Goal: Task Accomplishment & Management: Use online tool/utility

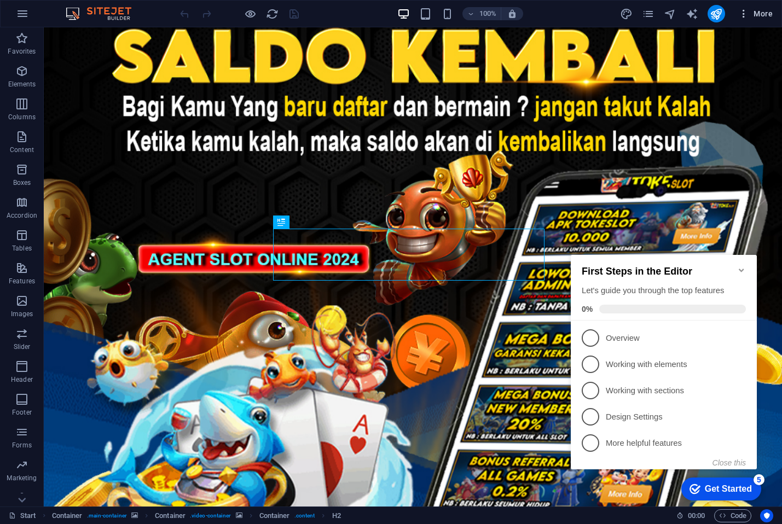
click at [749, 13] on icon "button" at bounding box center [743, 13] width 11 height 11
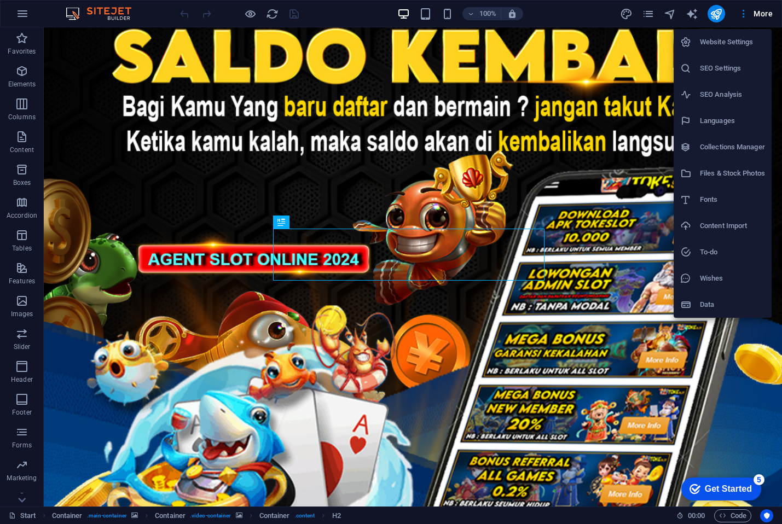
click at [716, 65] on h6 "SEO Settings" at bounding box center [732, 68] width 65 height 13
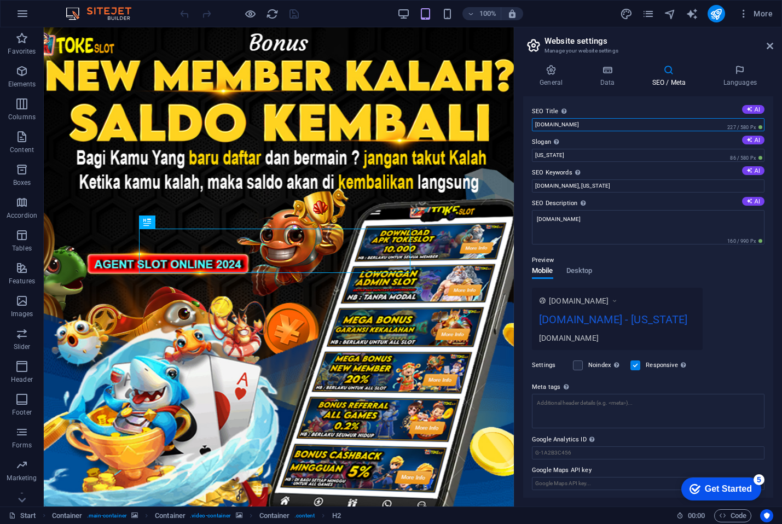
click at [601, 124] on input "[DOMAIN_NAME]" at bounding box center [648, 124] width 233 height 13
click at [560, 123] on input "[DOMAIN_NAME]" at bounding box center [648, 124] width 233 height 13
paste input "TOKESLOT > Situs Anak Bangsa Dengan Kemenangan Tingkat Tinggi Tanpa Batas 99% C…"
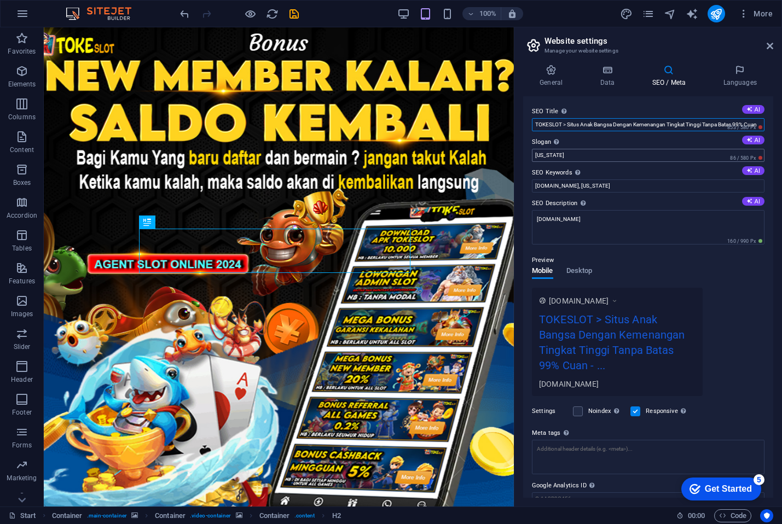
type input "TOKESLOT > Situs Anak Bangsa Dengan Kemenangan Tingkat Tinggi Tanpa Batas 99% C…"
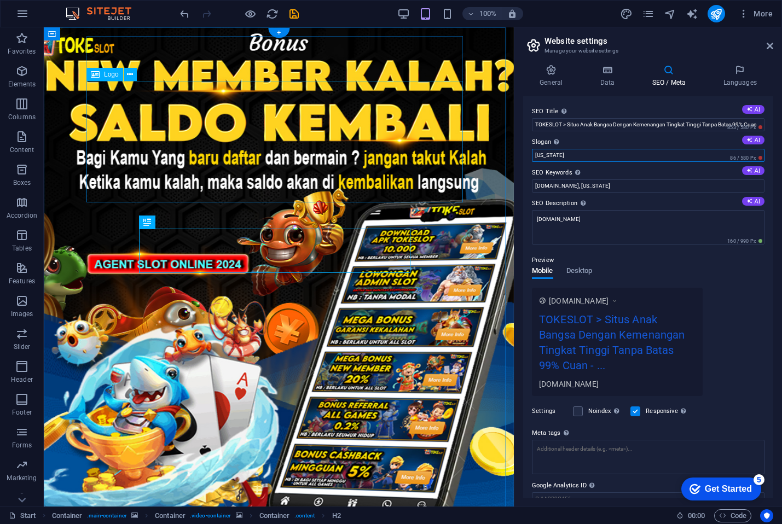
drag, startPoint x: 618, startPoint y: 184, endPoint x: 429, endPoint y: 157, distance: 191.9
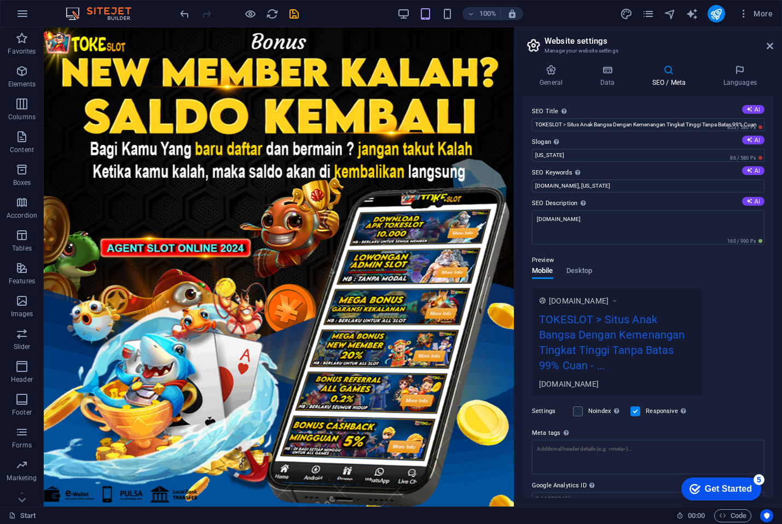
click at [576, 146] on label "Slogan The slogan of your website. AI" at bounding box center [648, 142] width 233 height 13
click at [576, 149] on input "[US_STATE]" at bounding box center [648, 155] width 233 height 13
click at [575, 154] on input "[US_STATE]" at bounding box center [648, 155] width 233 height 13
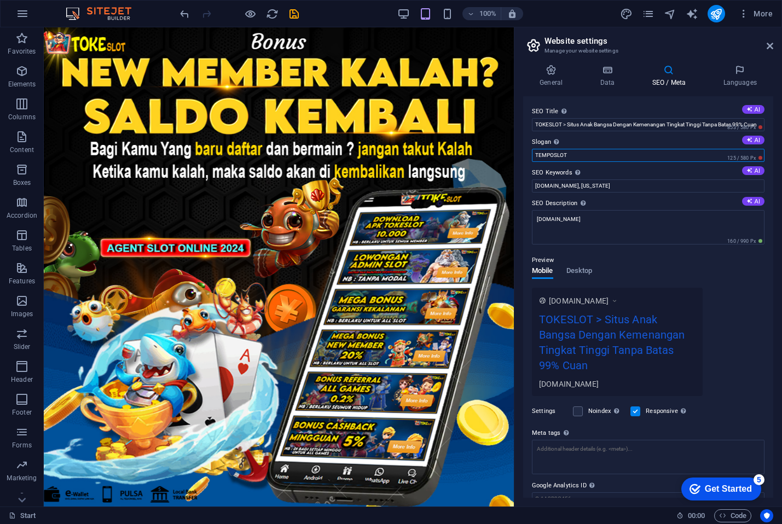
type input "TEMPOSLOT"
click at [558, 181] on input "ottawaturkishfestival.com, New York" at bounding box center [648, 186] width 233 height 13
click at [564, 152] on input "TEMPOSLOT" at bounding box center [648, 155] width 233 height 13
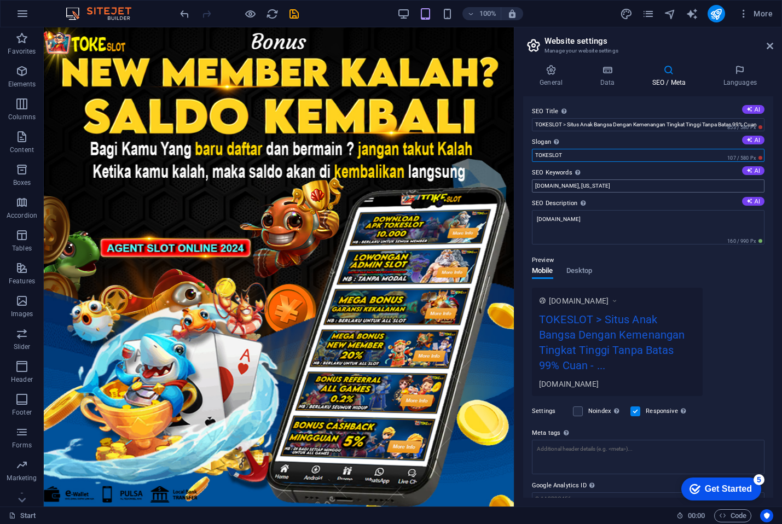
type input "TOKESLOT"
click at [589, 186] on input "ottawaturkishfestival.com, New York" at bounding box center [648, 186] width 233 height 13
click at [587, 192] on input "ottawaturkishfestival.com, New York" at bounding box center [648, 186] width 233 height 13
type input "tokeslot, toke slot"
click at [568, 225] on textarea "[DOMAIN_NAME]" at bounding box center [648, 227] width 233 height 34
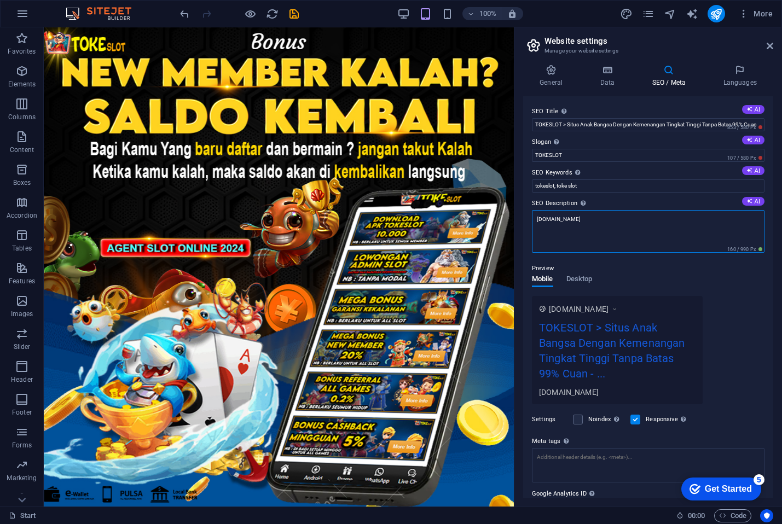
drag, startPoint x: 606, startPoint y: 227, endPoint x: 610, endPoint y: 232, distance: 5.8
click at [608, 229] on textarea "[DOMAIN_NAME]" at bounding box center [648, 231] width 233 height 43
paste textarea "Situs viral anak bangsa 99% pasti beruntung dan cuan. TOKESLOT menjadi pilihan …"
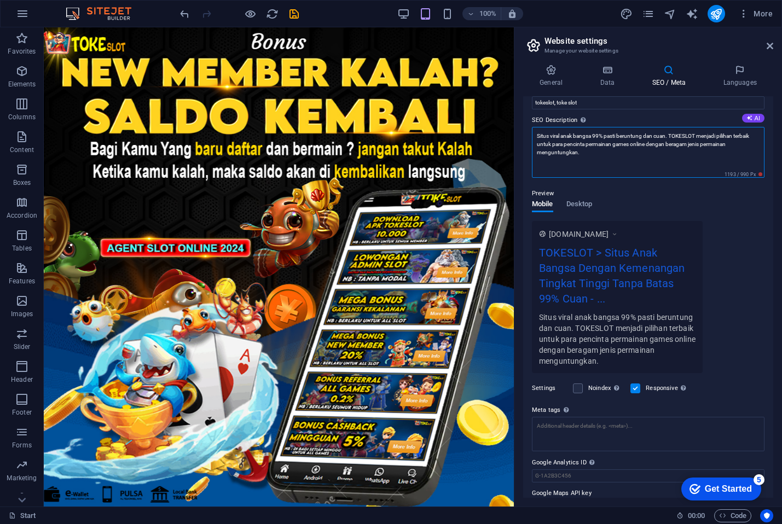
scroll to position [107, 0]
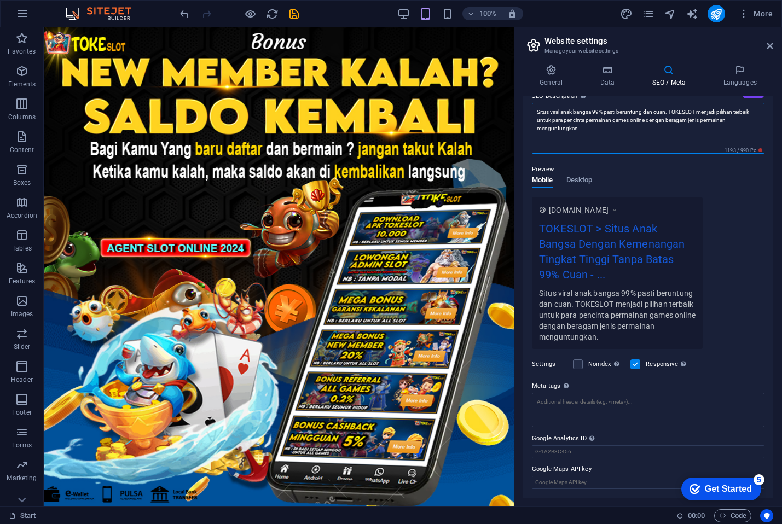
type textarea "Situs viral anak bangsa 99% pasti beruntung dan cuan. TOKESLOT menjadi pilihan …"
click at [595, 408] on textarea "Meta tags Enter HTML code here that will be placed inside the tags of your webs…" at bounding box center [648, 410] width 233 height 34
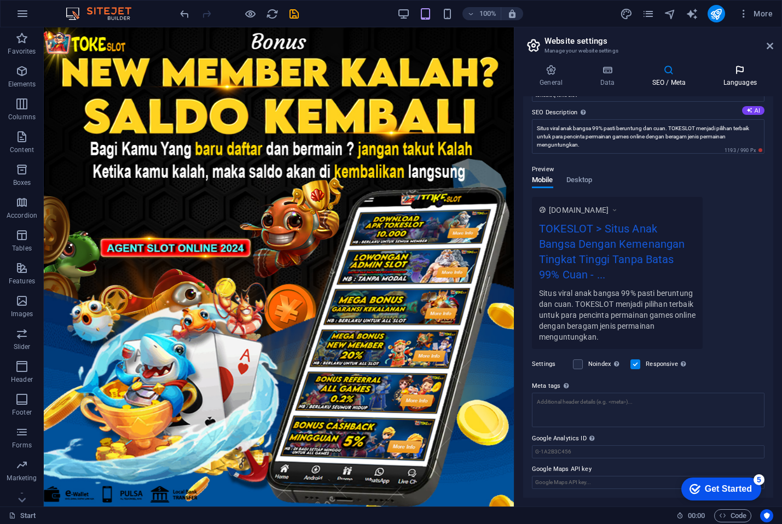
click at [730, 80] on h4 "Languages" at bounding box center [740, 76] width 67 height 23
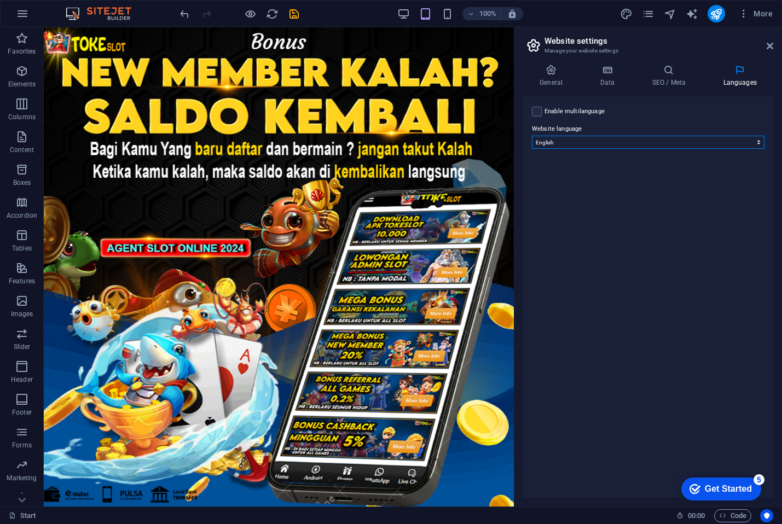
click at [570, 148] on select "Abkhazian Afar Afrikaans Akan Albanian Amharic Arabic Aragonese Armenian Assame…" at bounding box center [648, 142] width 233 height 13
select select "70"
click at [532, 136] on select "Abkhazian Afar Afrikaans Akan Albanian Amharic Arabic Aragonese Armenian Assame…" at bounding box center [648, 142] width 233 height 13
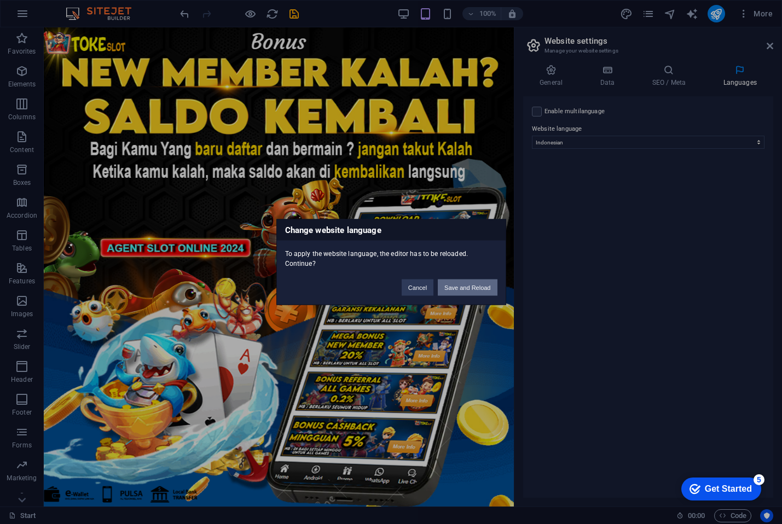
drag, startPoint x: 464, startPoint y: 290, endPoint x: 572, endPoint y: 219, distance: 129.0
click at [464, 290] on button "Save and Reload" at bounding box center [467, 288] width 59 height 16
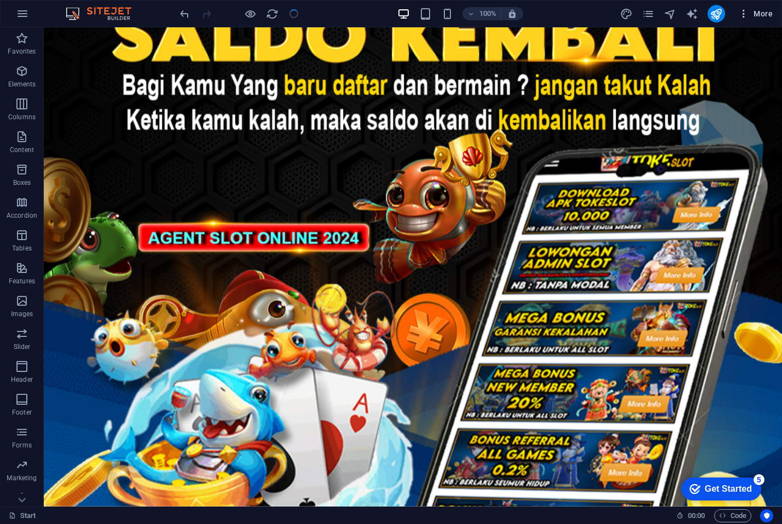
click at [750, 18] on span "More" at bounding box center [755, 13] width 34 height 11
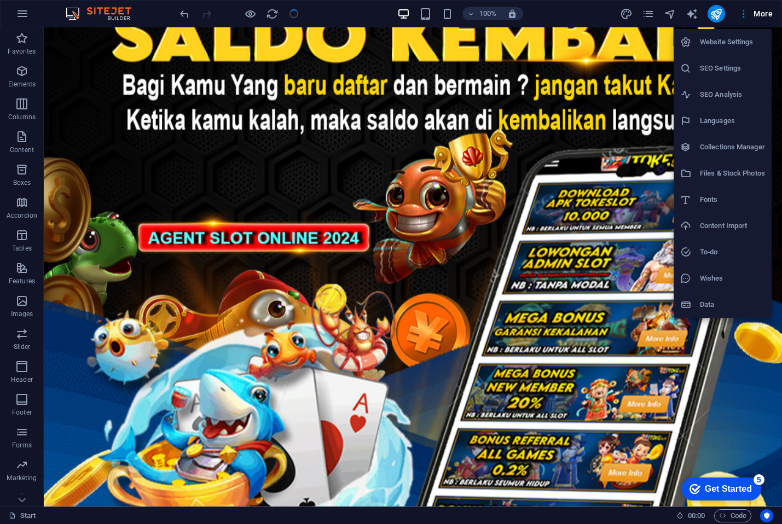
click at [714, 65] on h6 "SEO Settings" at bounding box center [732, 68] width 65 height 13
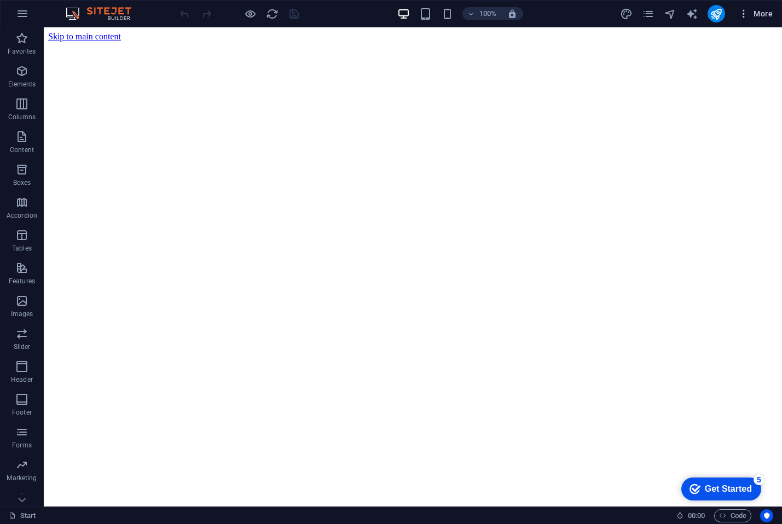
click at [758, 19] on button "More" at bounding box center [755, 14] width 43 height 18
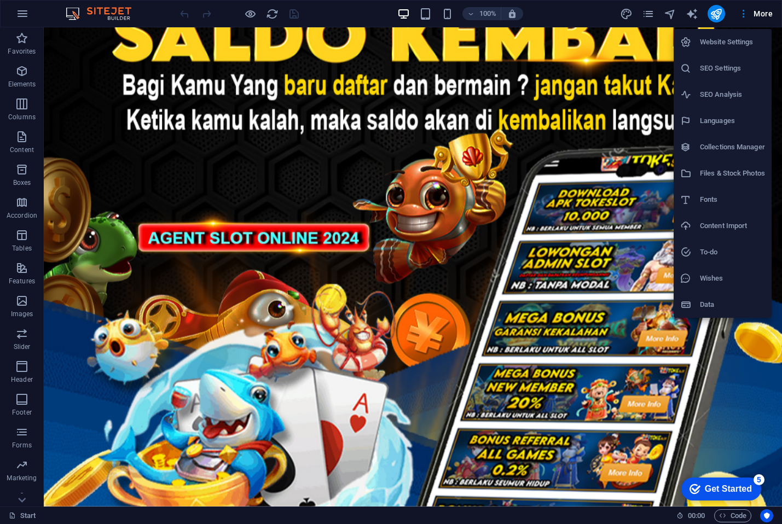
click at [715, 43] on h6 "Website Settings" at bounding box center [732, 42] width 65 height 13
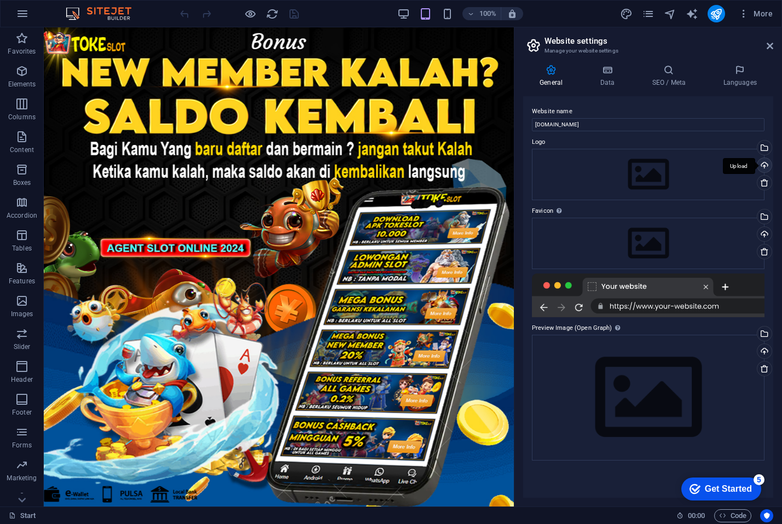
click at [765, 163] on div "Upload" at bounding box center [763, 166] width 16 height 16
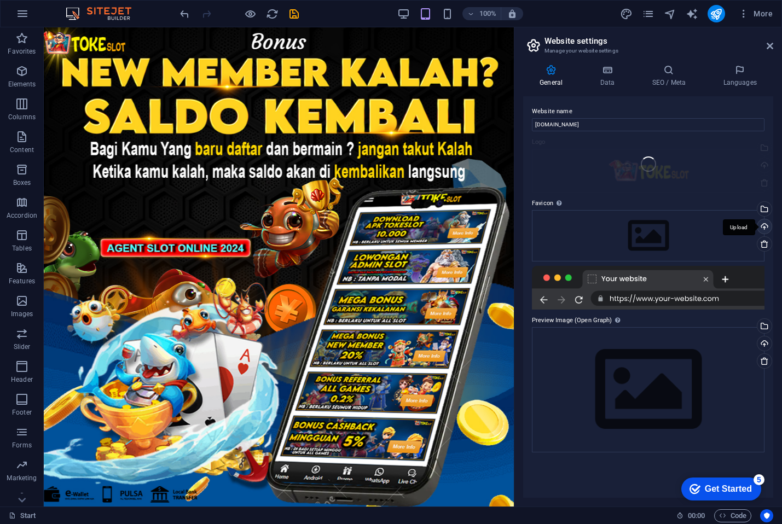
click at [765, 236] on div "Upload" at bounding box center [763, 227] width 16 height 16
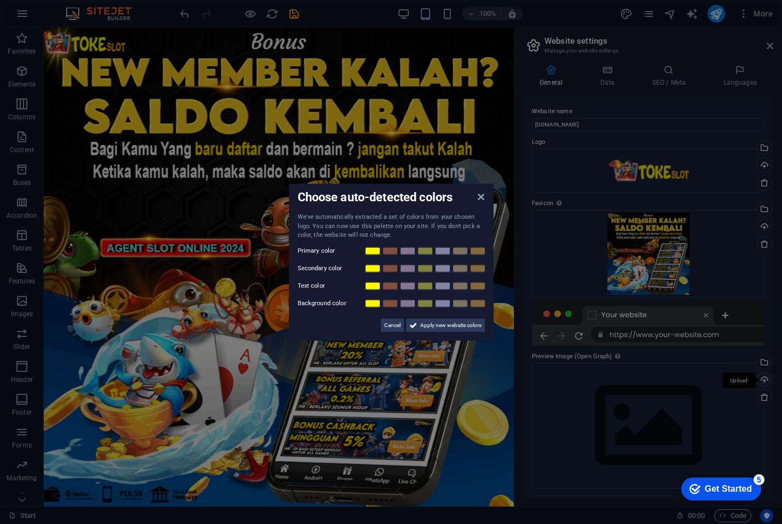
click at [765, 378] on aside "Choose auto-detected colors We've automatically extracted a set of colors from …" at bounding box center [391, 262] width 782 height 524
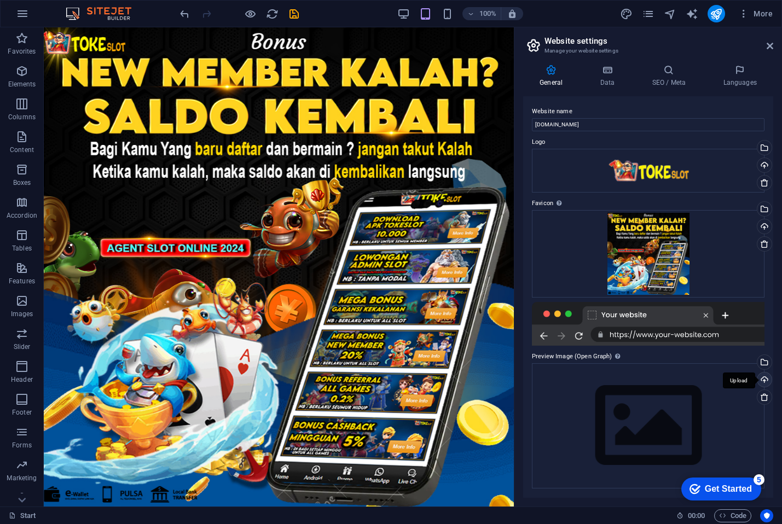
click at [766, 379] on div "Upload" at bounding box center [763, 381] width 16 height 16
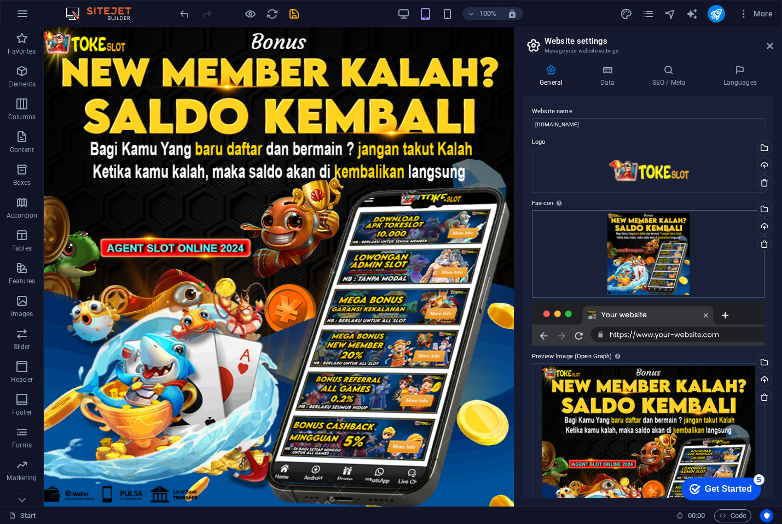
scroll to position [93, 0]
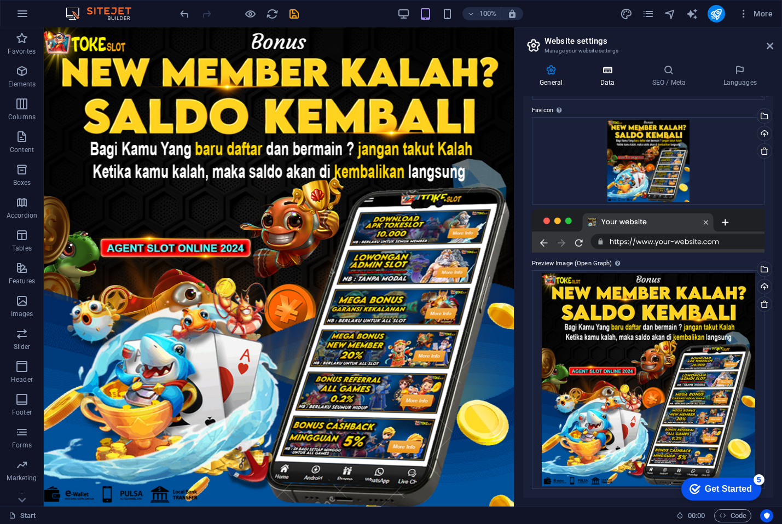
click at [616, 79] on h4 "Data" at bounding box center [609, 76] width 52 height 23
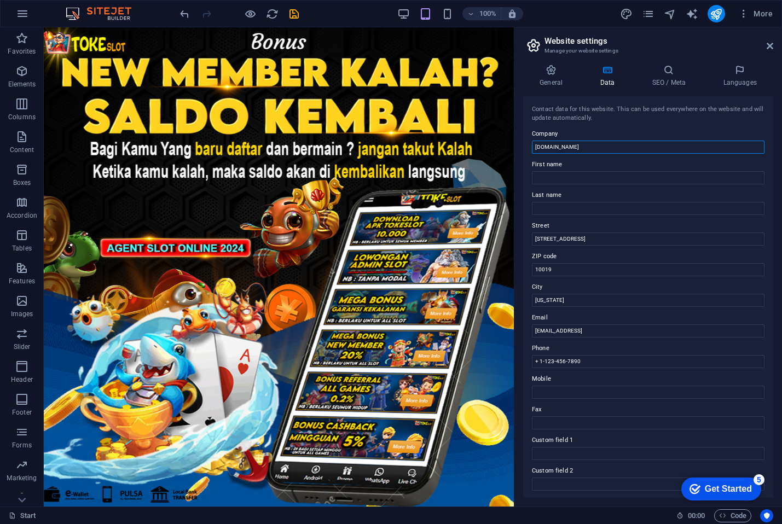
click at [572, 144] on input "[DOMAIN_NAME]" at bounding box center [648, 147] width 233 height 13
type input "TOKESLOT"
click at [560, 175] on input "First name" at bounding box center [648, 177] width 233 height 13
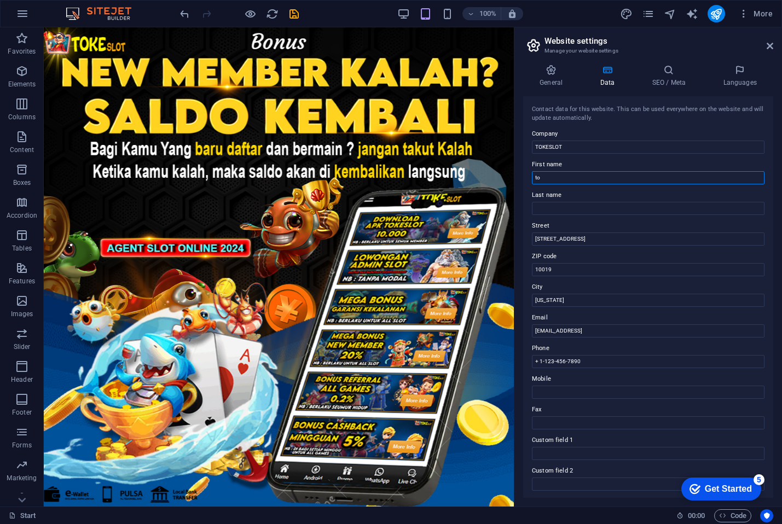
type input "t"
click at [560, 175] on input "ROKE" at bounding box center [648, 177] width 233 height 13
type input "TOKE"
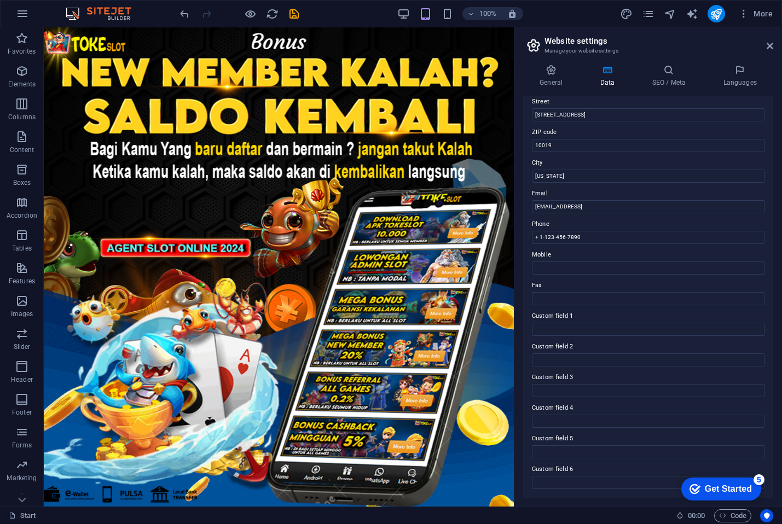
scroll to position [0, 0]
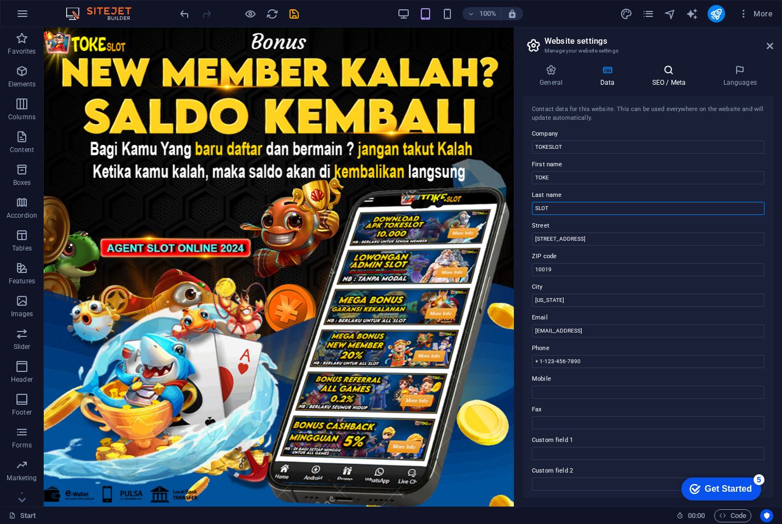
type input "SLOT"
click at [653, 77] on h4 "SEO / Meta" at bounding box center [670, 76] width 71 height 23
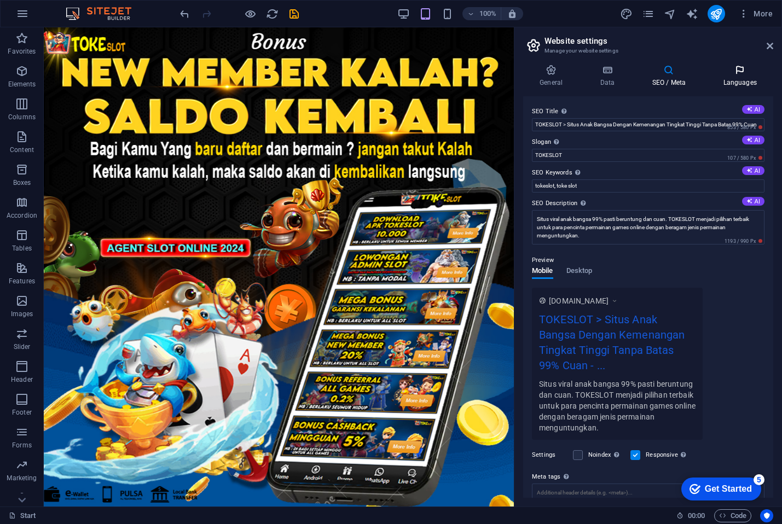
click at [742, 73] on icon at bounding box center [740, 70] width 67 height 11
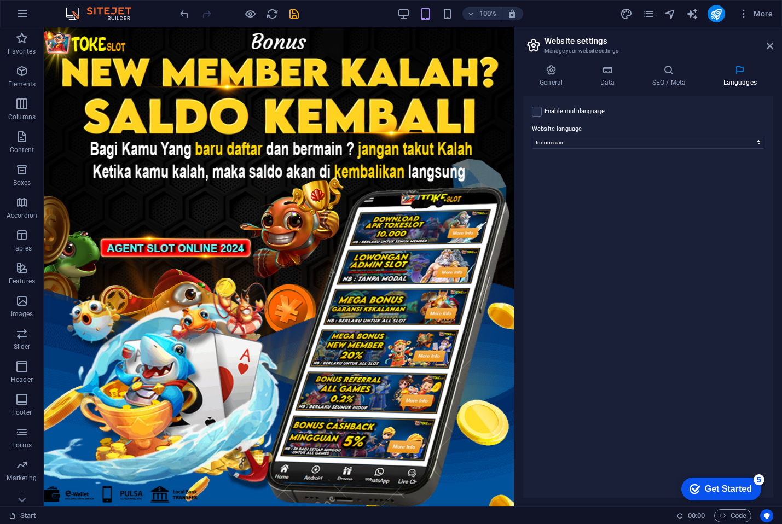
click at [600, 337] on div "Enable multilanguage To disable multilanguage delete all languages until only o…" at bounding box center [648, 297] width 250 height 402
click at [493, 134] on figure at bounding box center [279, 266] width 470 height 479
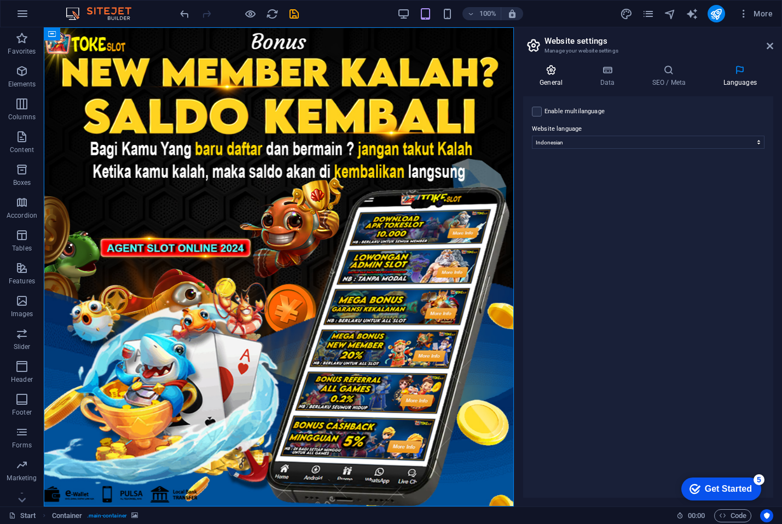
click at [561, 78] on h4 "General" at bounding box center [553, 76] width 60 height 23
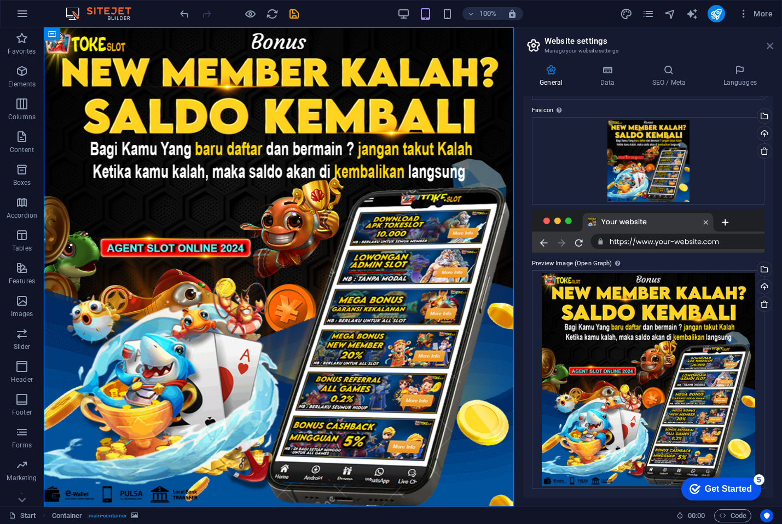
click at [771, 44] on icon at bounding box center [770, 46] width 7 height 9
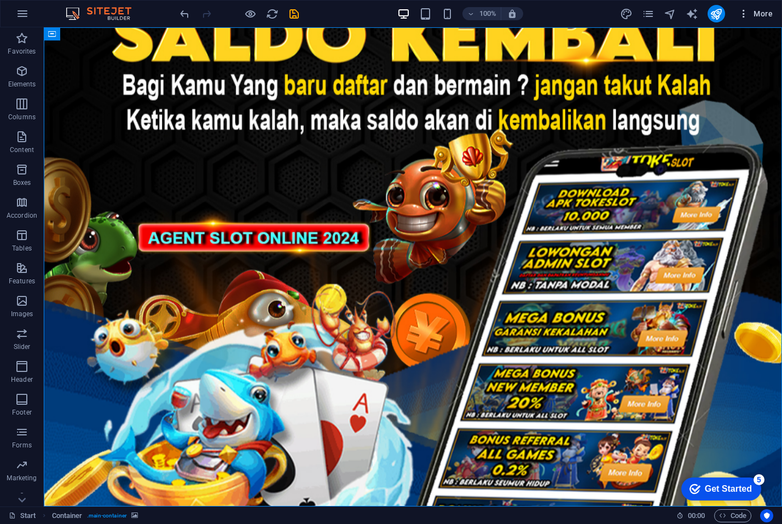
click at [760, 12] on span "More" at bounding box center [755, 13] width 34 height 11
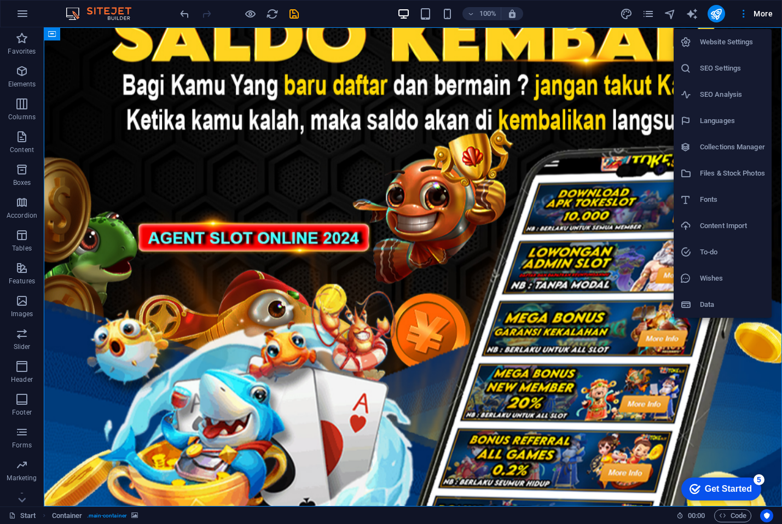
click at [725, 309] on h6 "Data" at bounding box center [732, 304] width 65 height 13
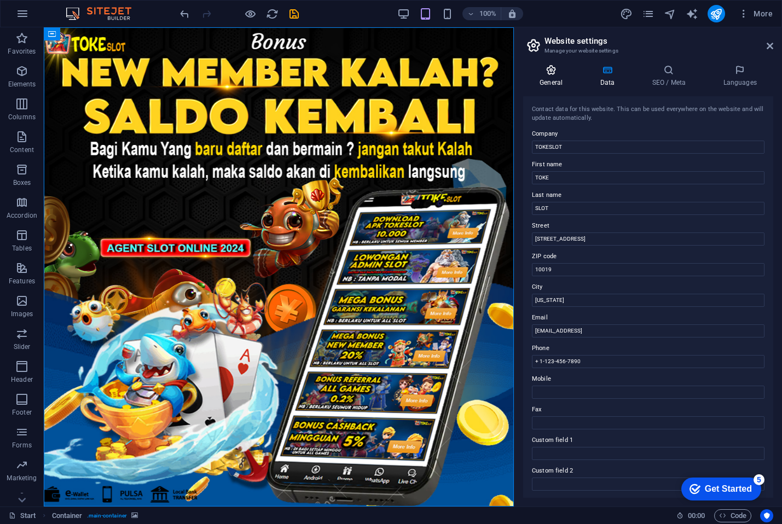
click at [549, 81] on h4 "General" at bounding box center [553, 76] width 60 height 23
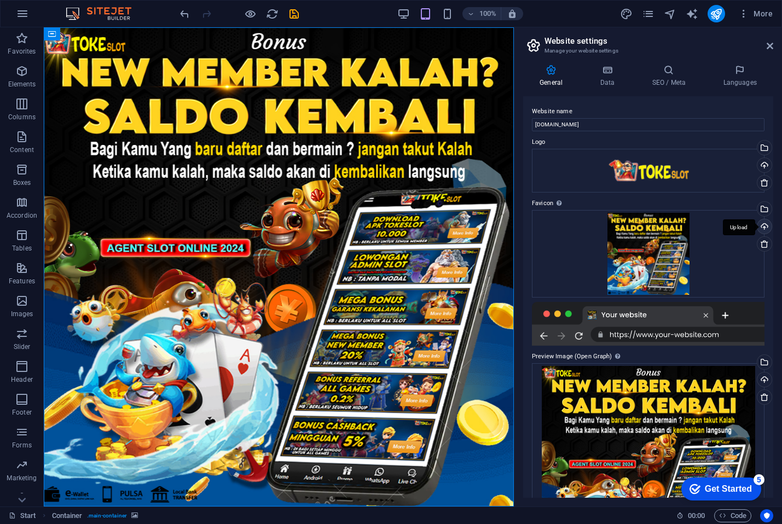
click at [760, 225] on div "Upload" at bounding box center [763, 227] width 16 height 16
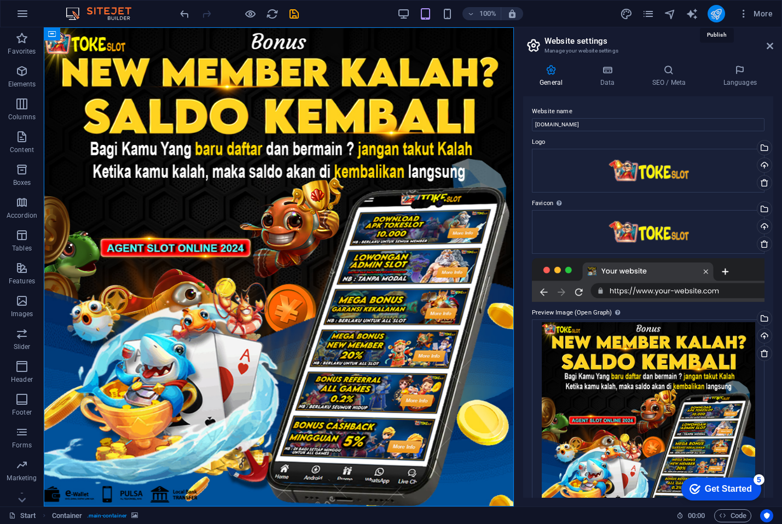
click at [712, 19] on icon "publish" at bounding box center [716, 14] width 13 height 13
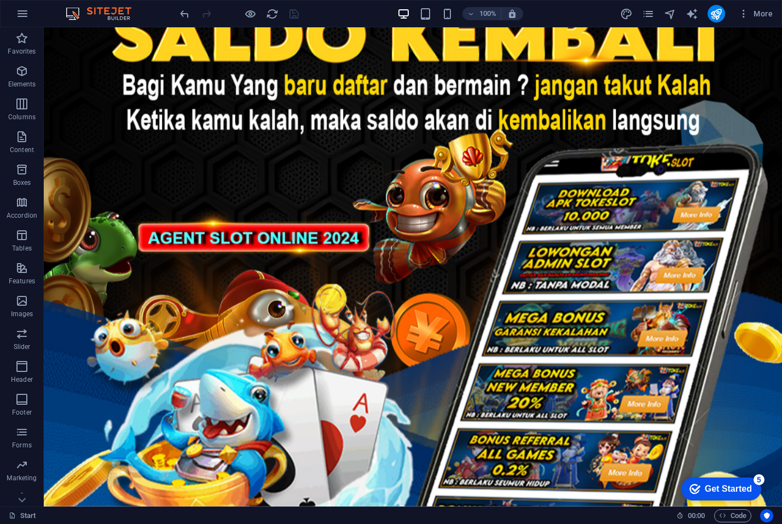
click at [296, 16] on div at bounding box center [239, 14] width 123 height 18
click at [727, 13] on div "More" at bounding box center [698, 14] width 157 height 18
click at [719, 13] on icon "publish" at bounding box center [716, 14] width 13 height 13
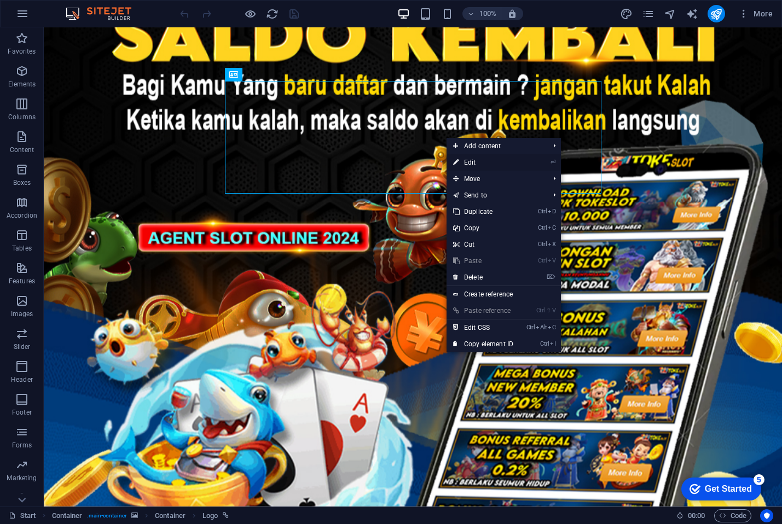
drag, startPoint x: 473, startPoint y: 165, endPoint x: 230, endPoint y: 136, distance: 244.7
click at [473, 165] on link "⏎ Edit" at bounding box center [483, 162] width 73 height 16
select select "px"
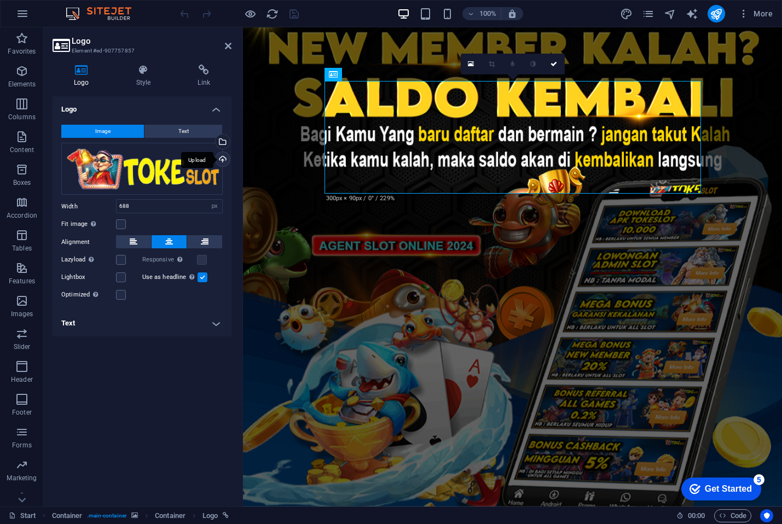
click at [221, 161] on div "Upload" at bounding box center [221, 160] width 16 height 16
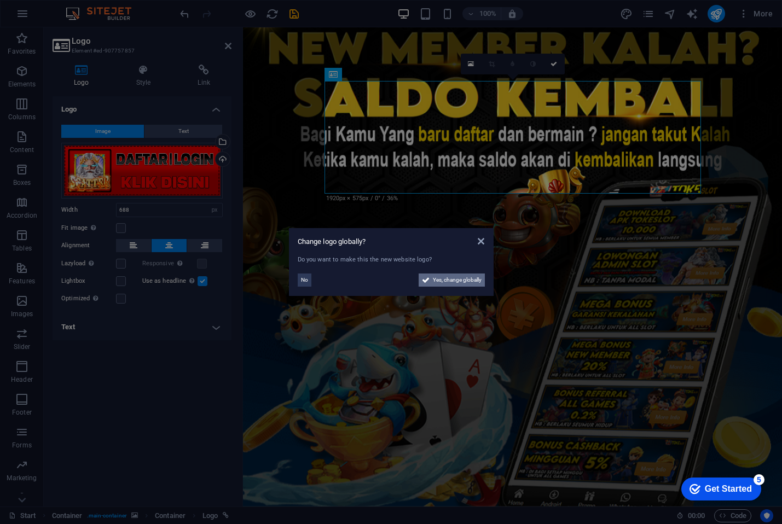
click at [467, 284] on span "Yes, change globally" at bounding box center [457, 280] width 49 height 13
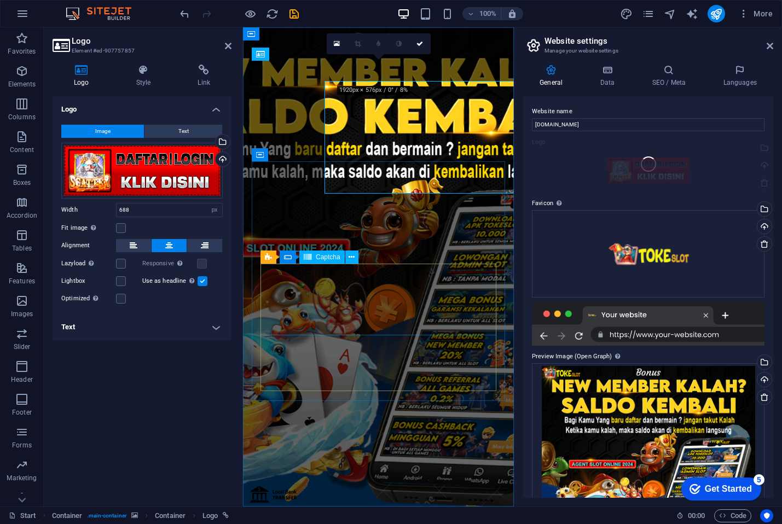
type input "150"
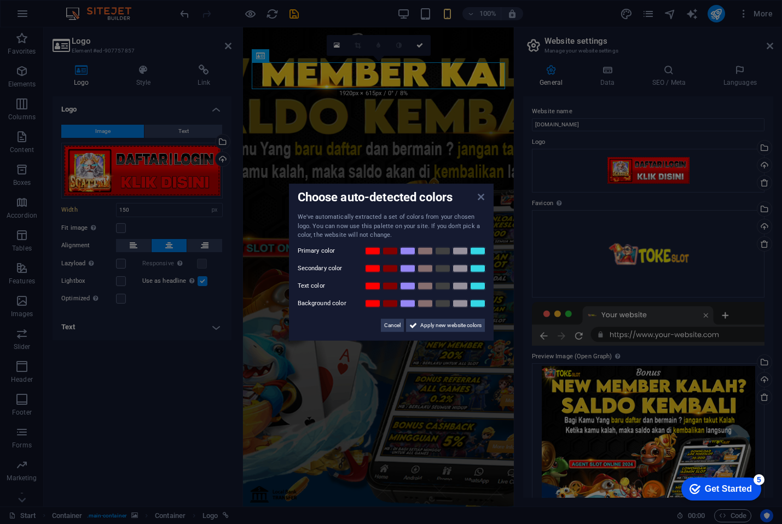
click at [483, 201] on icon at bounding box center [481, 197] width 7 height 9
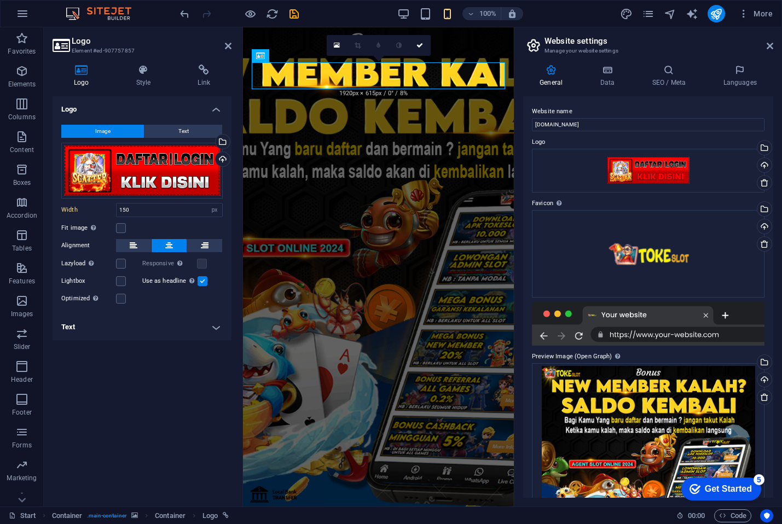
click at [379, 141] on figure at bounding box center [378, 266] width 271 height 479
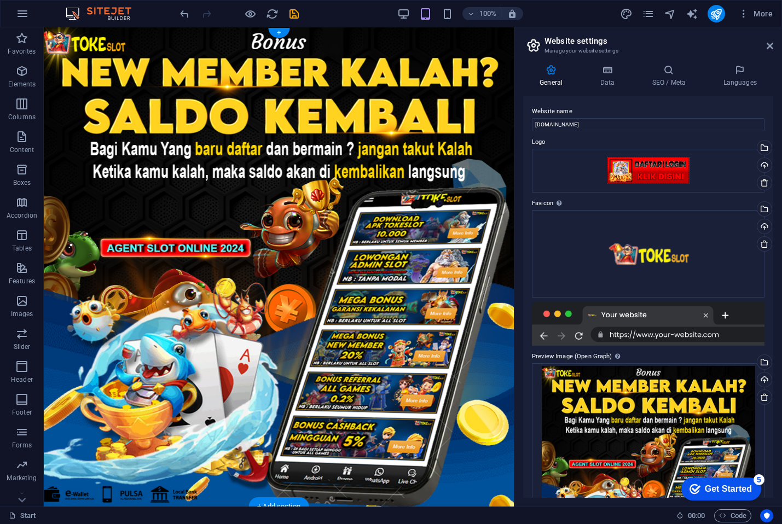
click at [51, 216] on figure at bounding box center [279, 266] width 470 height 479
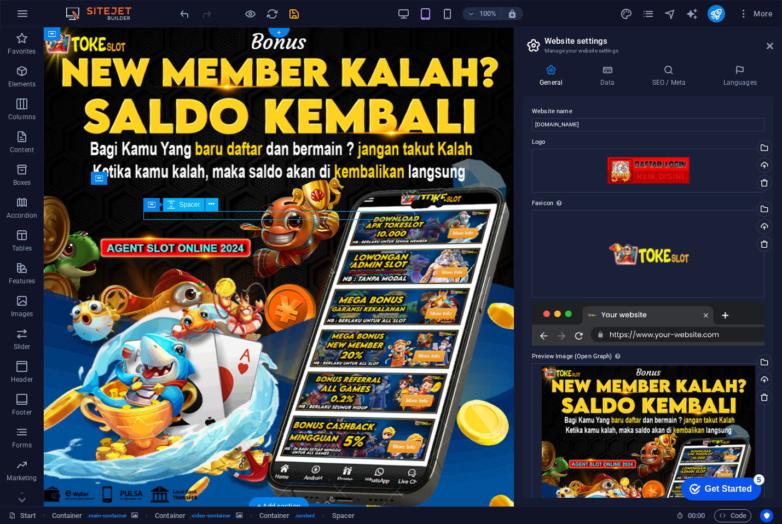
select select "rem"
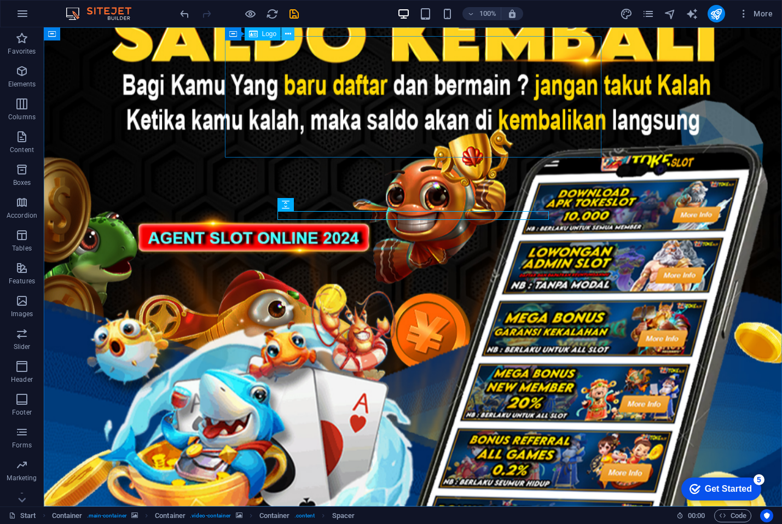
click at [288, 32] on icon at bounding box center [288, 33] width 6 height 11
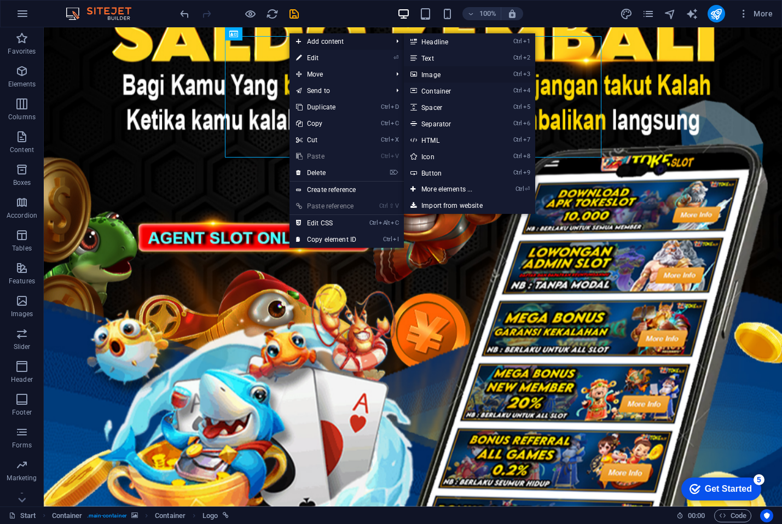
click at [453, 76] on link "Ctrl 3 Image" at bounding box center [449, 74] width 90 height 16
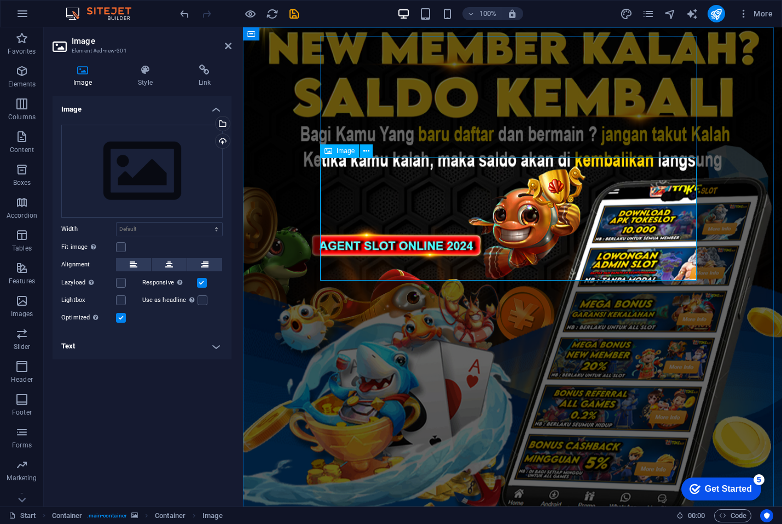
click at [224, 144] on div "Upload" at bounding box center [221, 142] width 16 height 16
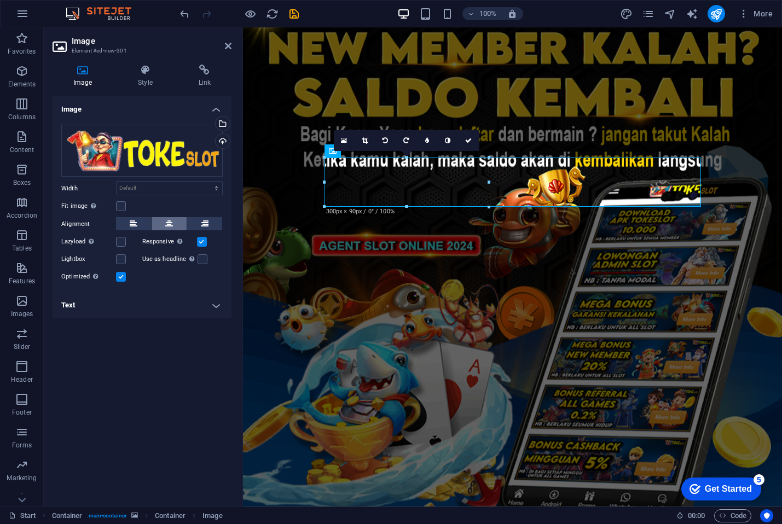
click at [166, 219] on icon at bounding box center [169, 223] width 8 height 13
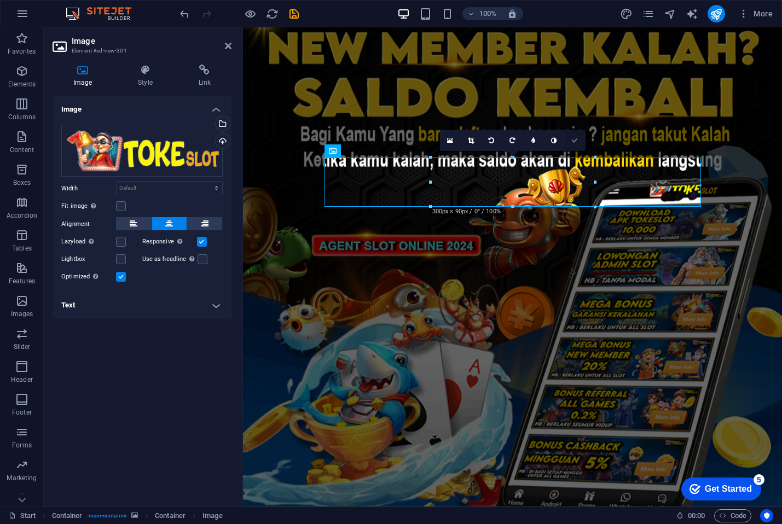
drag, startPoint x: 573, startPoint y: 141, endPoint x: 527, endPoint y: 120, distance: 50.5
click at [573, 141] on icon at bounding box center [574, 140] width 7 height 7
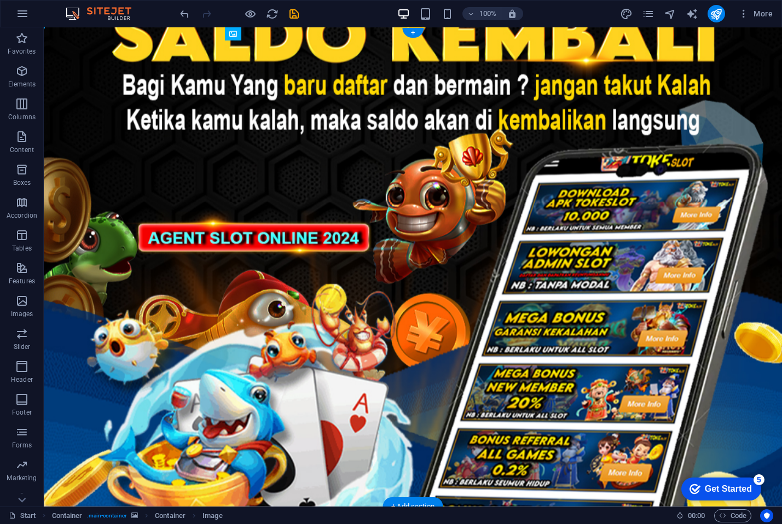
drag, startPoint x: 403, startPoint y: 177, endPoint x: 391, endPoint y: 78, distance: 99.9
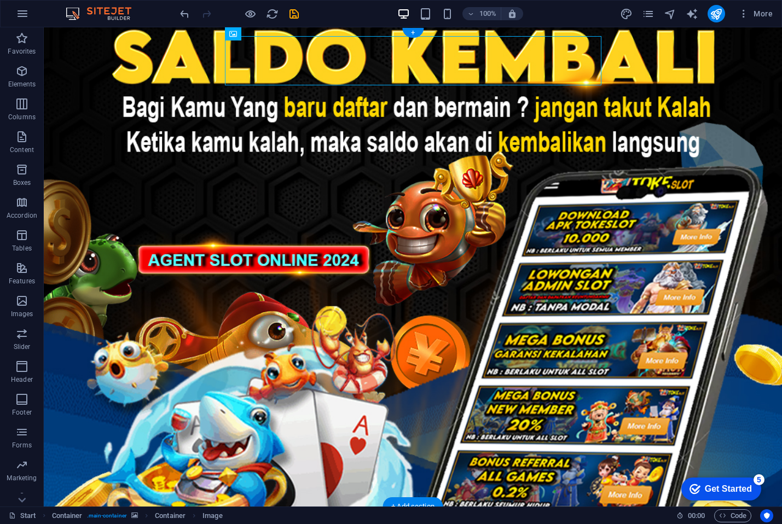
click at [167, 278] on figure at bounding box center [413, 289] width 738 height 524
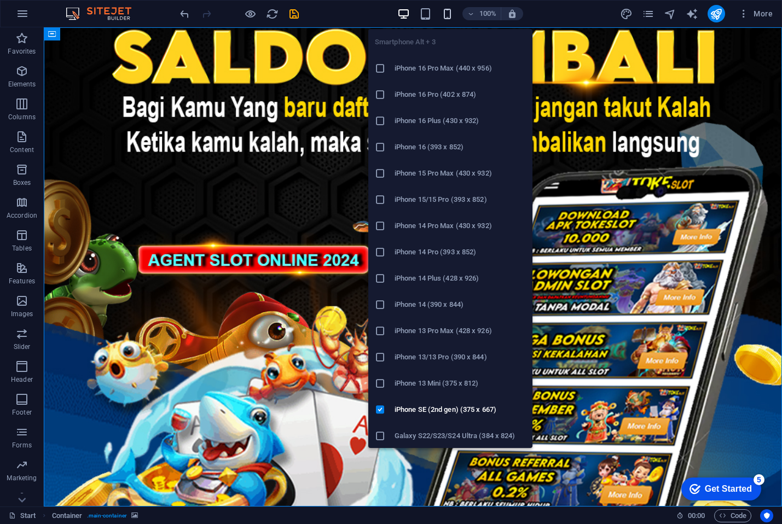
click at [449, 14] on icon "button" at bounding box center [447, 14] width 13 height 13
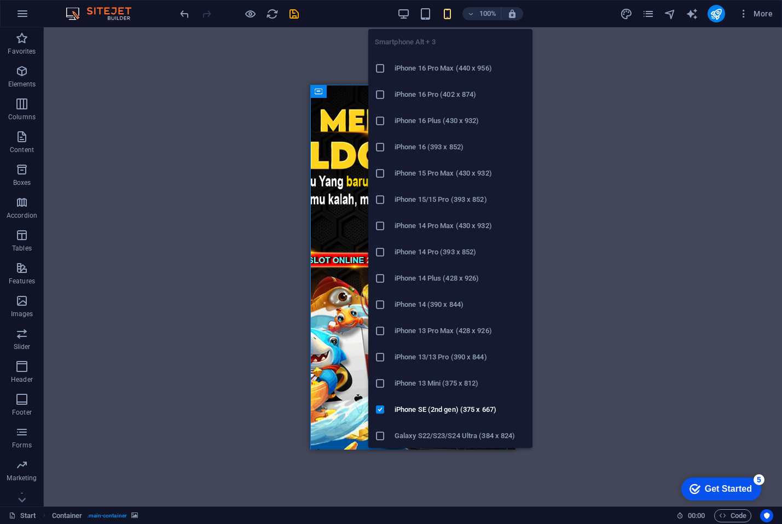
click at [439, 73] on h6 "iPhone 16 Pro Max (440 x 956)" at bounding box center [460, 68] width 131 height 13
drag, startPoint x: 749, startPoint y: 157, endPoint x: 357, endPoint y: 131, distance: 393.3
click at [456, 474] on figure at bounding box center [413, 498] width 188 height 49
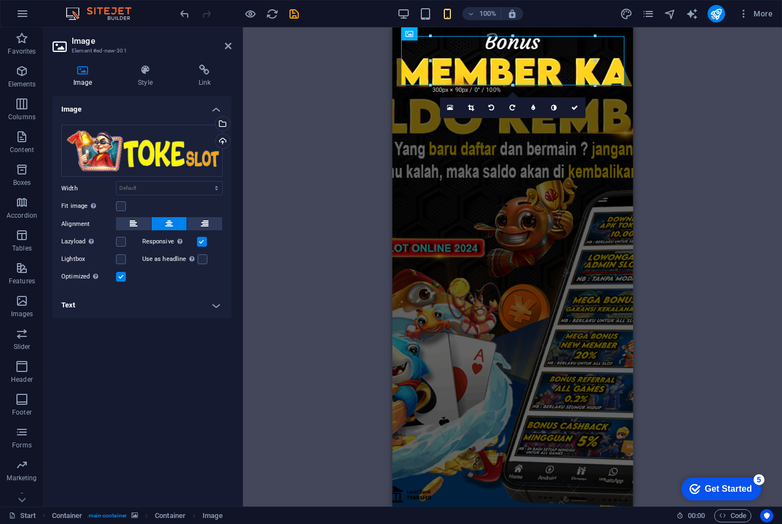
click at [467, 143] on figure at bounding box center [512, 266] width 241 height 479
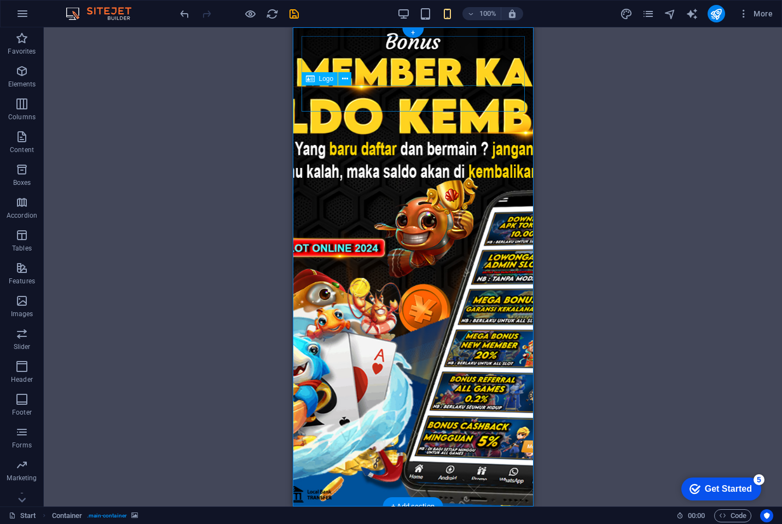
click at [346, 78] on icon at bounding box center [345, 78] width 6 height 11
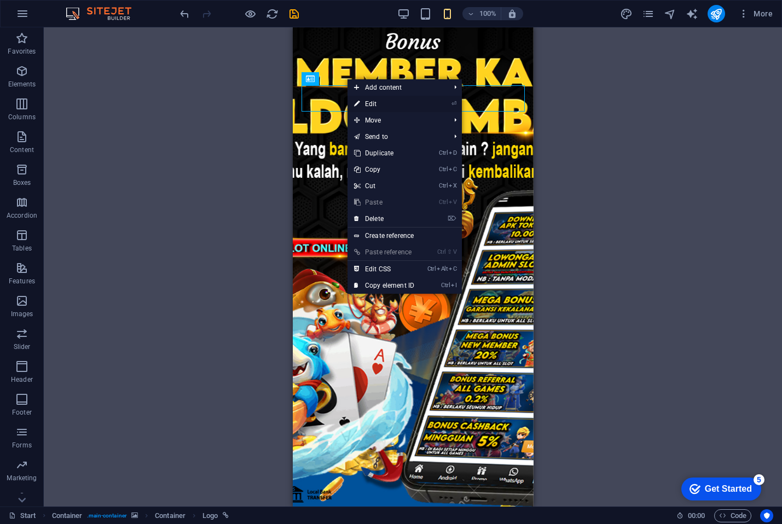
click at [365, 100] on link "⏎ Edit" at bounding box center [384, 104] width 73 height 16
select select "px"
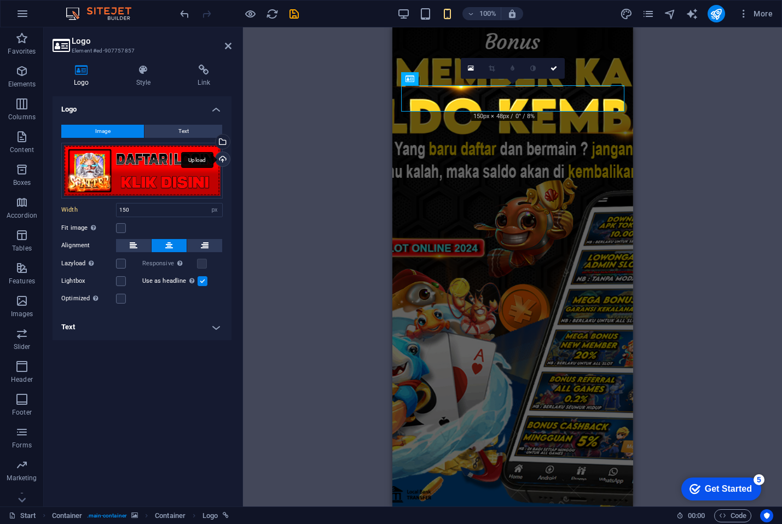
click at [225, 157] on div "Upload" at bounding box center [221, 160] width 16 height 16
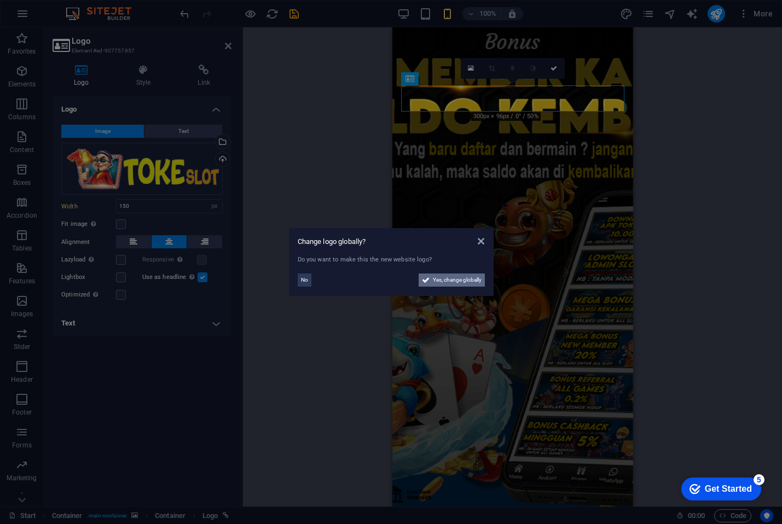
click at [453, 278] on span "Yes, change globally" at bounding box center [457, 280] width 49 height 13
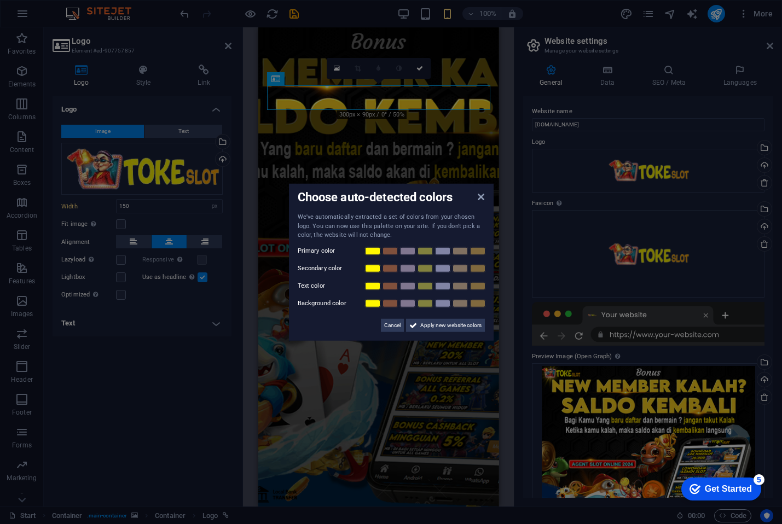
click at [488, 197] on div "Choose auto-detected colors We've automatically extracted a set of colors from …" at bounding box center [391, 262] width 205 height 157
drag, startPoint x: 484, startPoint y: 197, endPoint x: 225, endPoint y: 170, distance: 260.3
click at [484, 197] on icon at bounding box center [481, 197] width 7 height 9
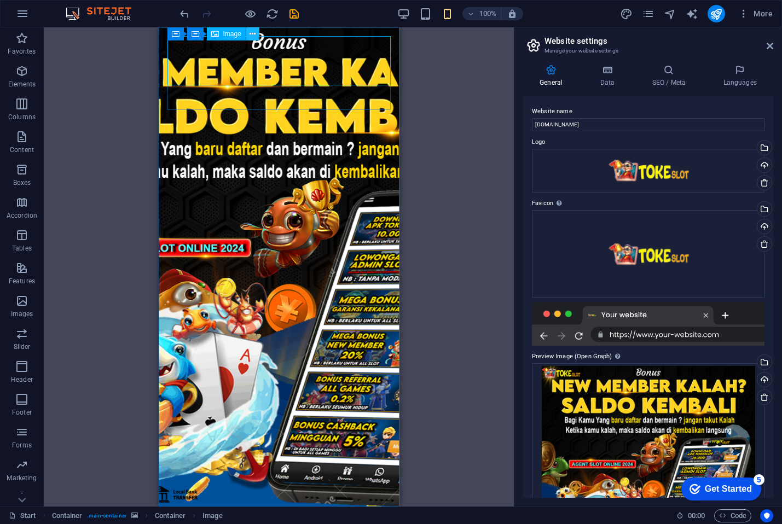
click at [253, 32] on icon at bounding box center [253, 33] width 6 height 11
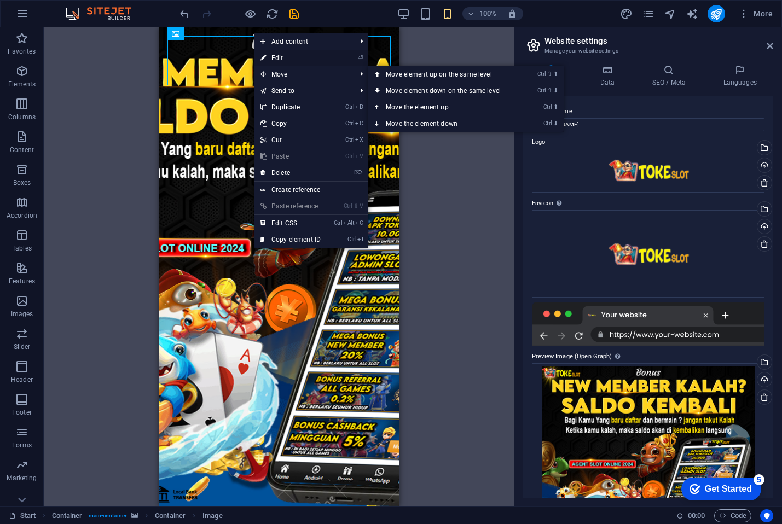
click at [280, 56] on link "⏎ Edit" at bounding box center [290, 58] width 73 height 16
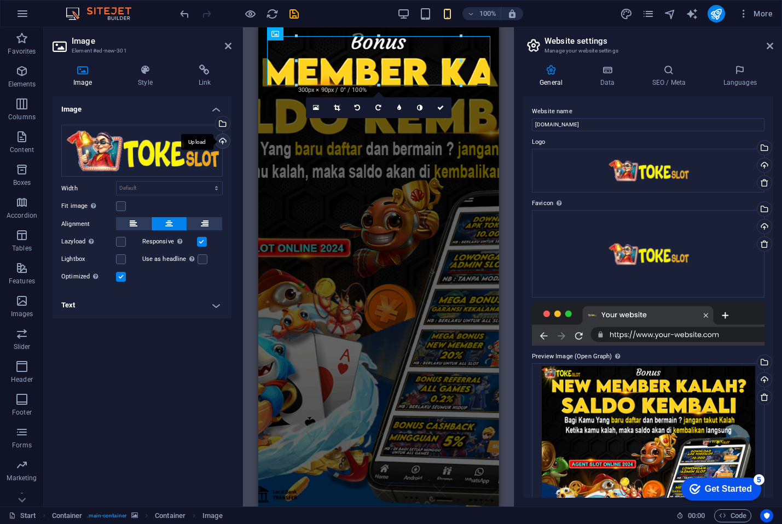
click at [223, 143] on div "Upload" at bounding box center [221, 142] width 16 height 16
click at [221, 144] on div "Upload" at bounding box center [221, 142] width 16 height 16
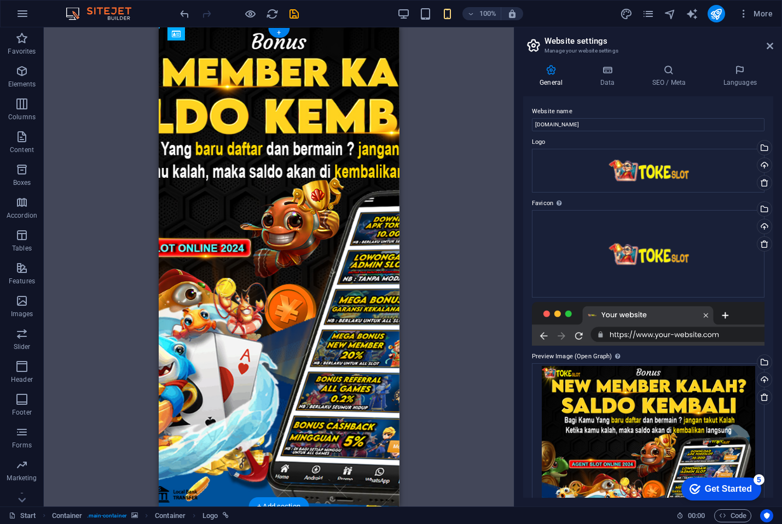
drag, startPoint x: 270, startPoint y: 125, endPoint x: 281, endPoint y: 97, distance: 30.5
drag, startPoint x: 273, startPoint y: 121, endPoint x: 274, endPoint y: 53, distance: 68.4
click at [280, 150] on figure at bounding box center [278, 266] width 241 height 479
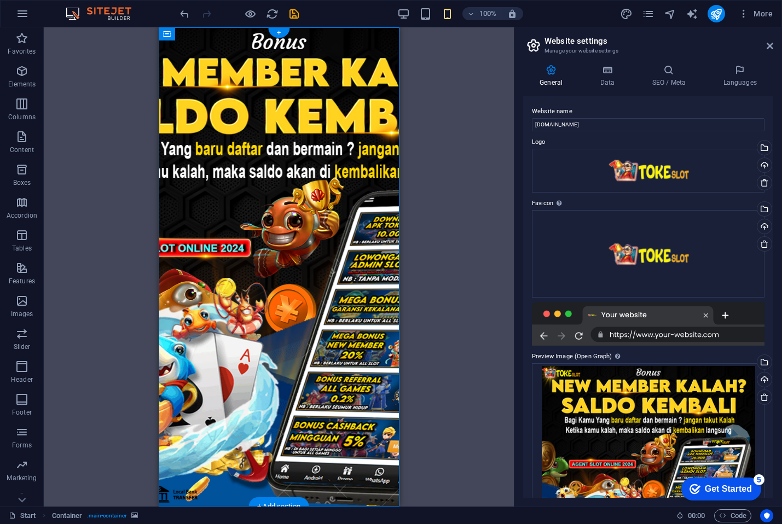
drag, startPoint x: 280, startPoint y: 150, endPoint x: 189, endPoint y: 177, distance: 94.7
click at [288, 177] on figure at bounding box center [278, 266] width 241 height 479
select select "%"
select select "vh"
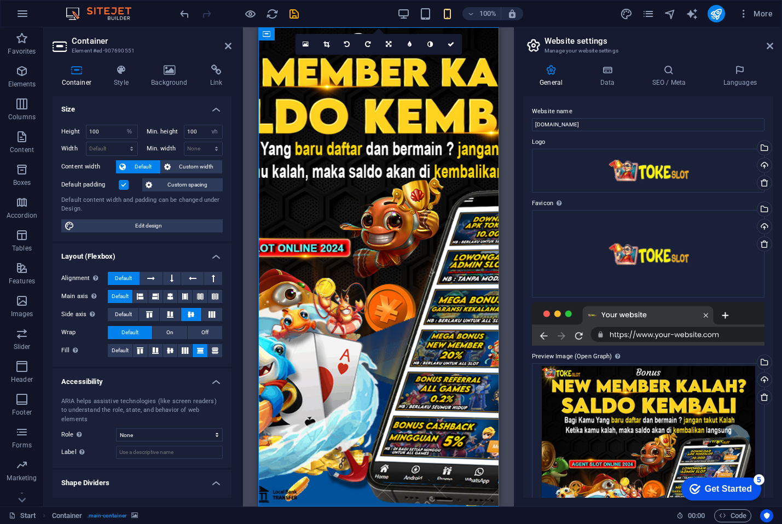
click at [333, 159] on figure at bounding box center [378, 266] width 241 height 479
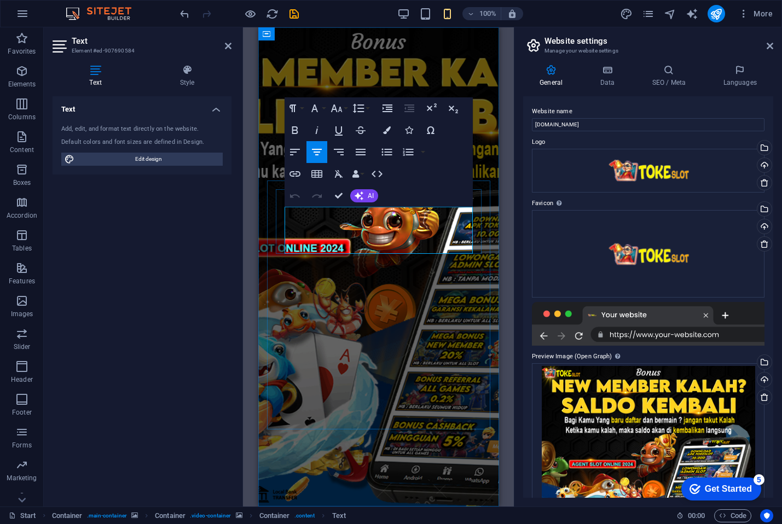
drag, startPoint x: 350, startPoint y: 214, endPoint x: 333, endPoint y: 216, distance: 17.0
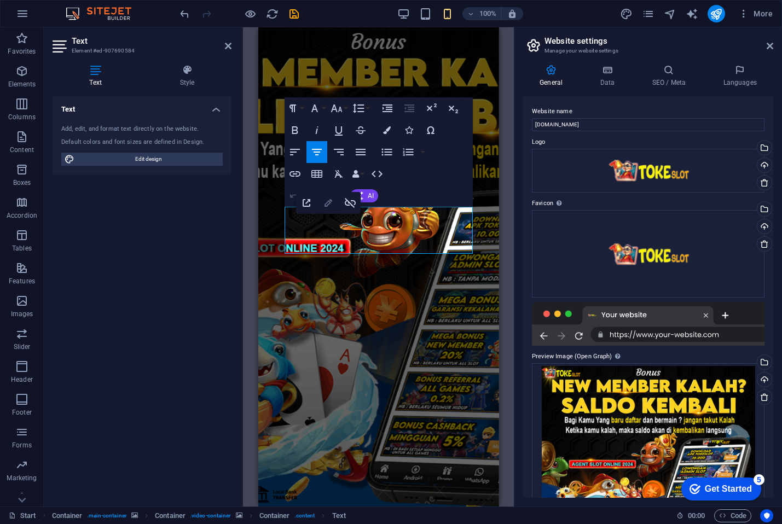
click at [330, 207] on icon "button" at bounding box center [328, 202] width 13 height 13
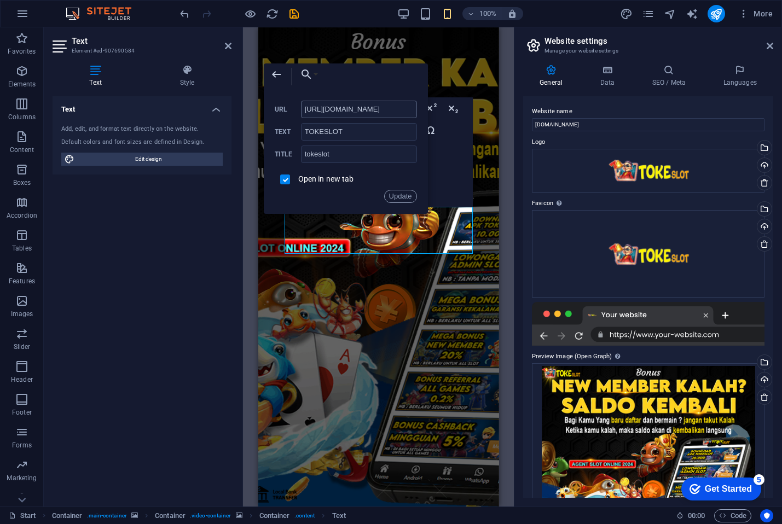
click at [326, 109] on input "[URL][DOMAIN_NAME]" at bounding box center [359, 110] width 116 height 18
type input "[URL][DOMAIN_NAME]"
click at [407, 194] on button "Update" at bounding box center [400, 196] width 33 height 13
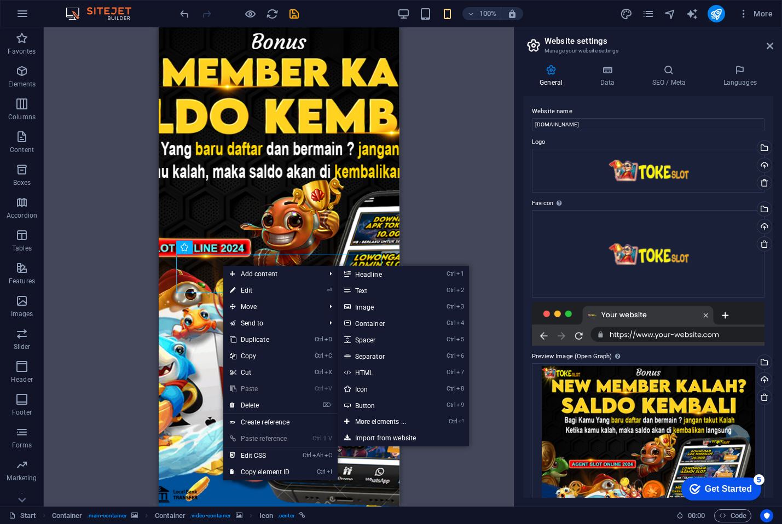
drag, startPoint x: 247, startPoint y: 289, endPoint x: 248, endPoint y: 281, distance: 7.7
click at [247, 289] on link "⏎ Edit" at bounding box center [259, 290] width 73 height 16
select select "xMidYMid"
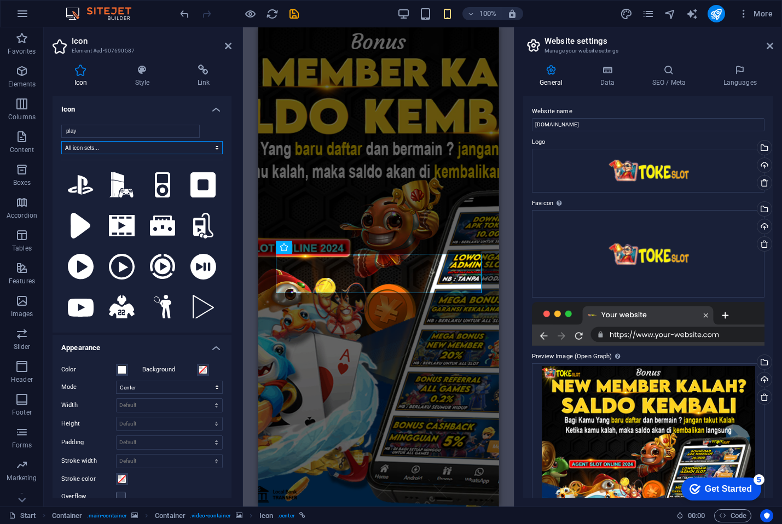
click at [113, 152] on select "All icon sets... IcoFont Ionicons FontAwesome Brands FontAwesome Duotone FontAw…" at bounding box center [141, 147] width 161 height 13
click at [143, 101] on h4 "Icon" at bounding box center [142, 106] width 179 height 20
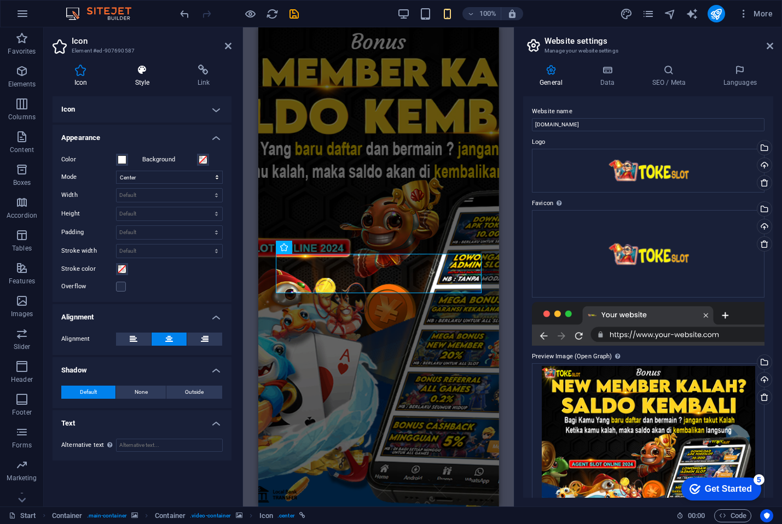
click at [134, 80] on h4 "Style" at bounding box center [144, 76] width 62 height 23
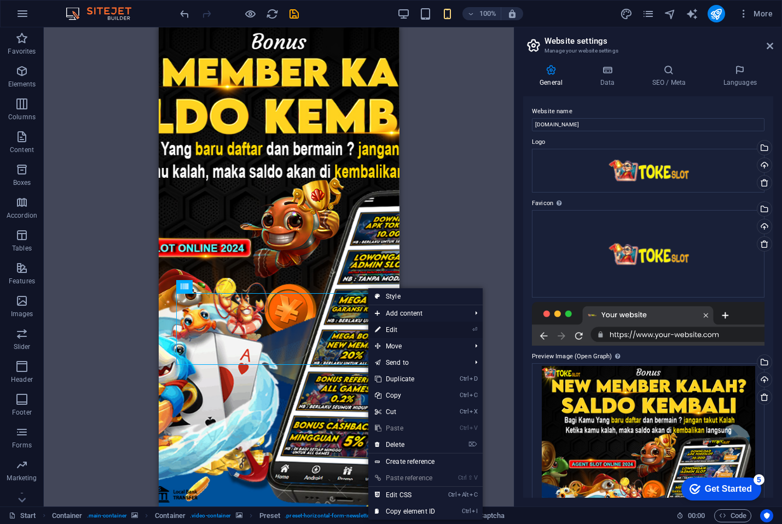
click at [401, 330] on link "⏎ Edit" at bounding box center [404, 330] width 73 height 16
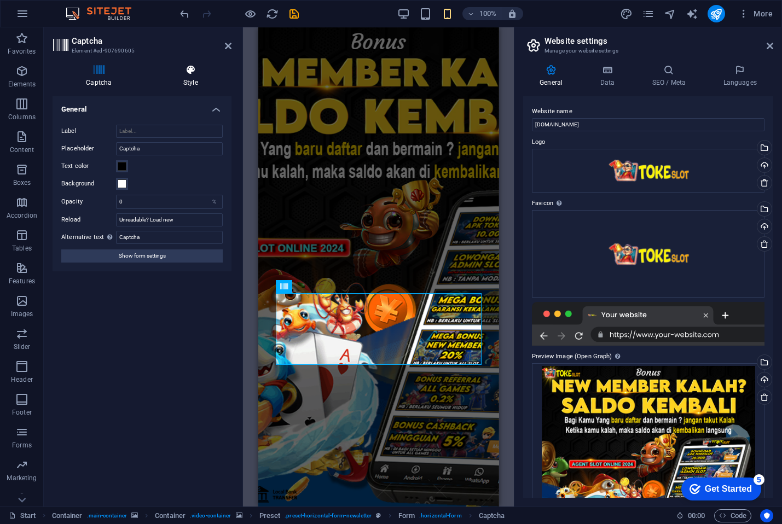
click at [178, 85] on h4 "Style" at bounding box center [191, 76] width 82 height 23
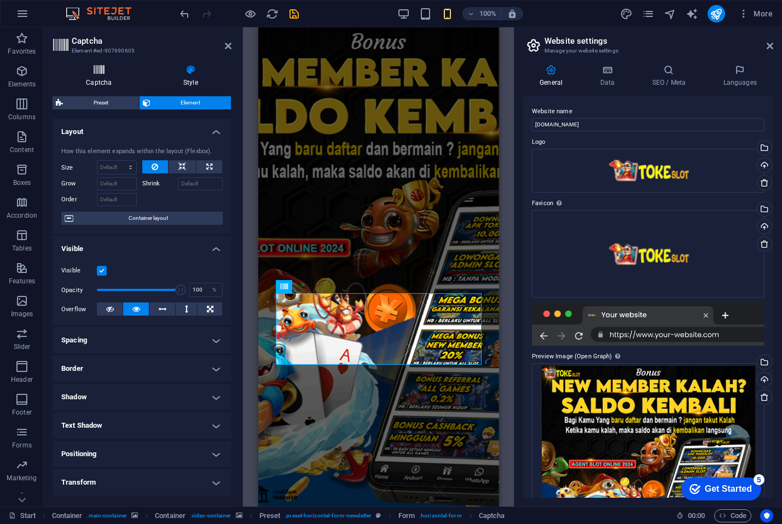
click at [96, 79] on h4 "Captcha" at bounding box center [101, 76] width 97 height 23
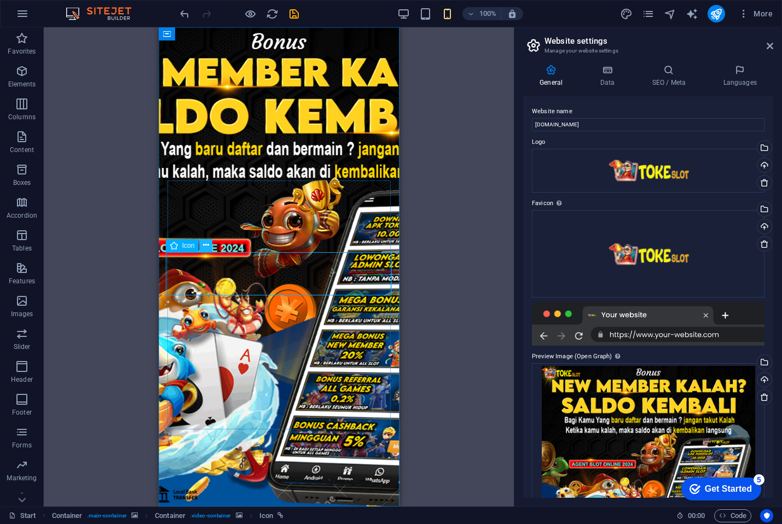
click at [208, 246] on div "Icon" at bounding box center [193, 246] width 54 height 14
click at [210, 247] on button at bounding box center [216, 247] width 13 height 13
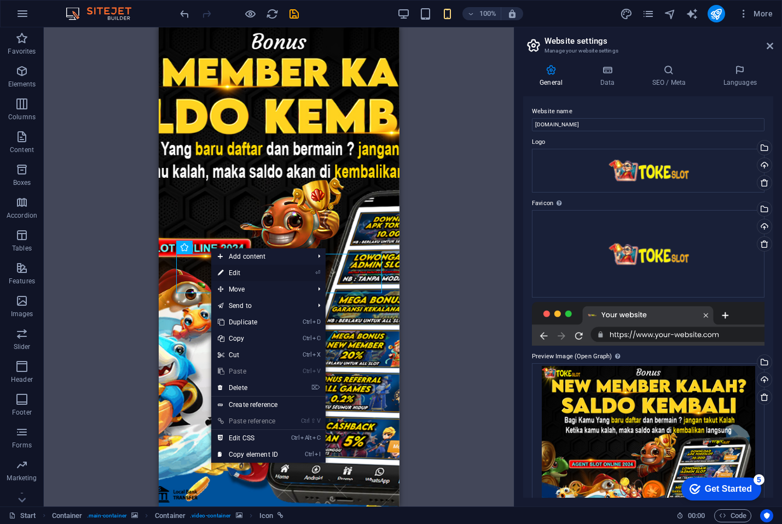
click at [233, 268] on link "⏎ Edit" at bounding box center [247, 273] width 73 height 16
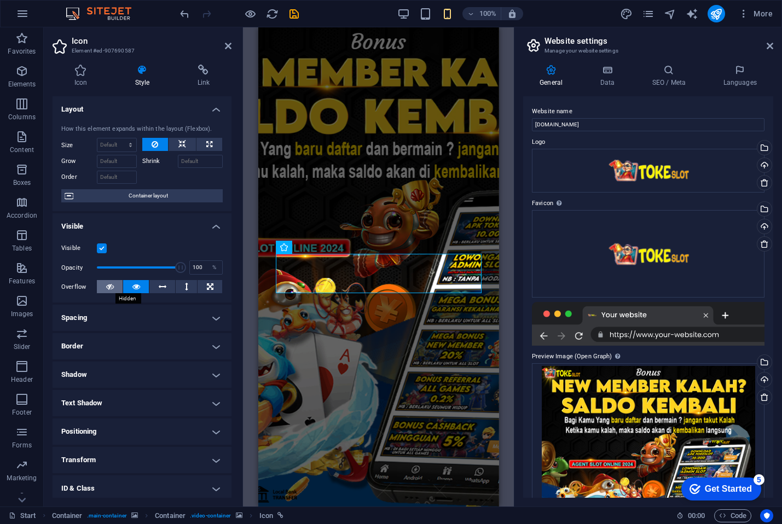
click at [105, 288] on button at bounding box center [110, 286] width 26 height 13
click at [132, 286] on icon at bounding box center [136, 286] width 8 height 13
click at [78, 86] on h4 "Icon" at bounding box center [83, 76] width 61 height 23
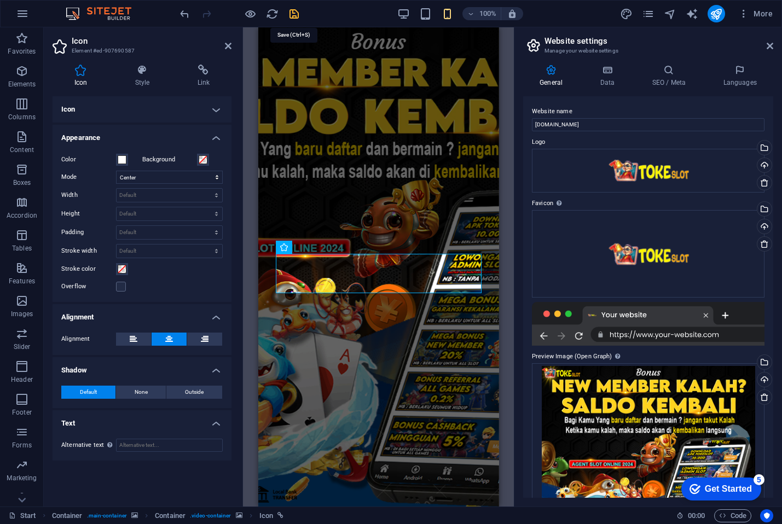
click at [294, 17] on icon "save" at bounding box center [294, 14] width 13 height 13
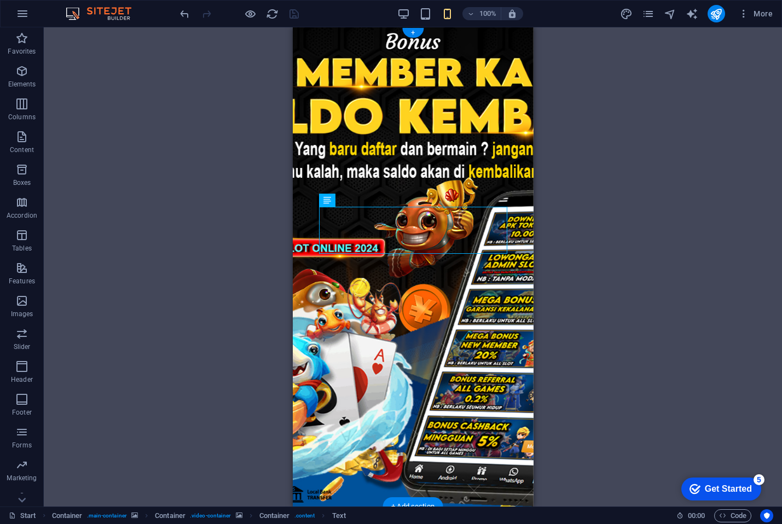
click at [441, 163] on figure at bounding box center [412, 266] width 241 height 479
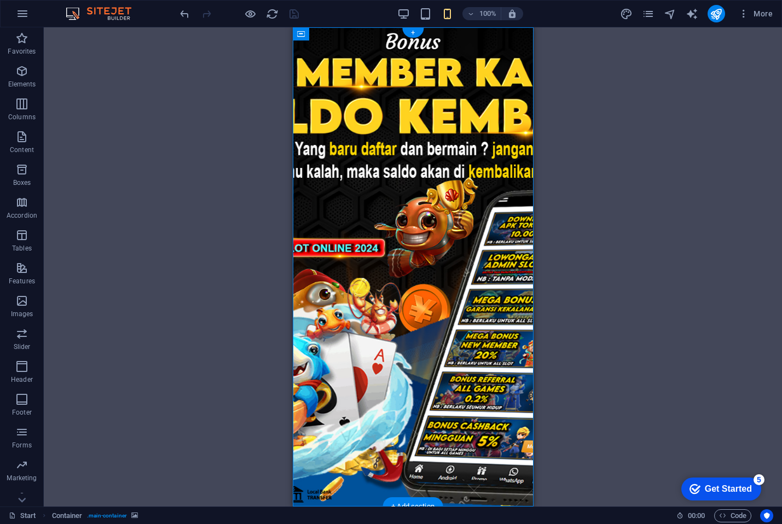
click at [441, 163] on figure at bounding box center [412, 266] width 241 height 479
select select "%"
select select "vh"
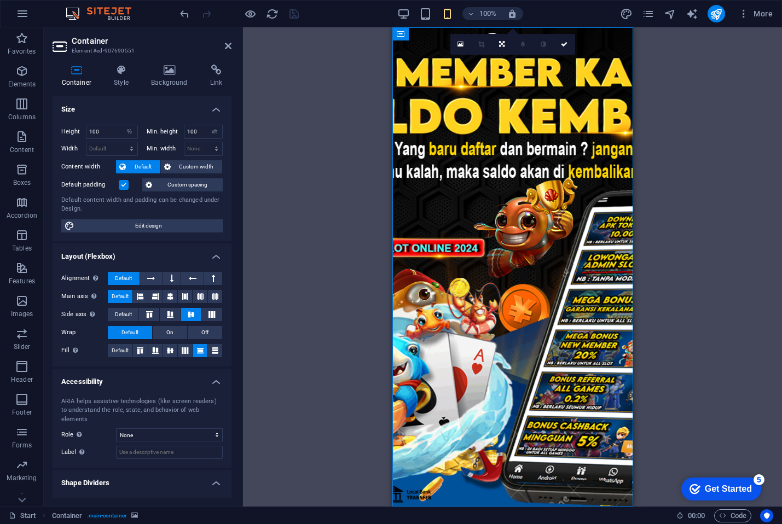
click at [446, 175] on figure at bounding box center [512, 266] width 241 height 479
click at [714, 12] on icon "publish" at bounding box center [716, 14] width 13 height 13
